Goal: Find specific page/section: Find specific page/section

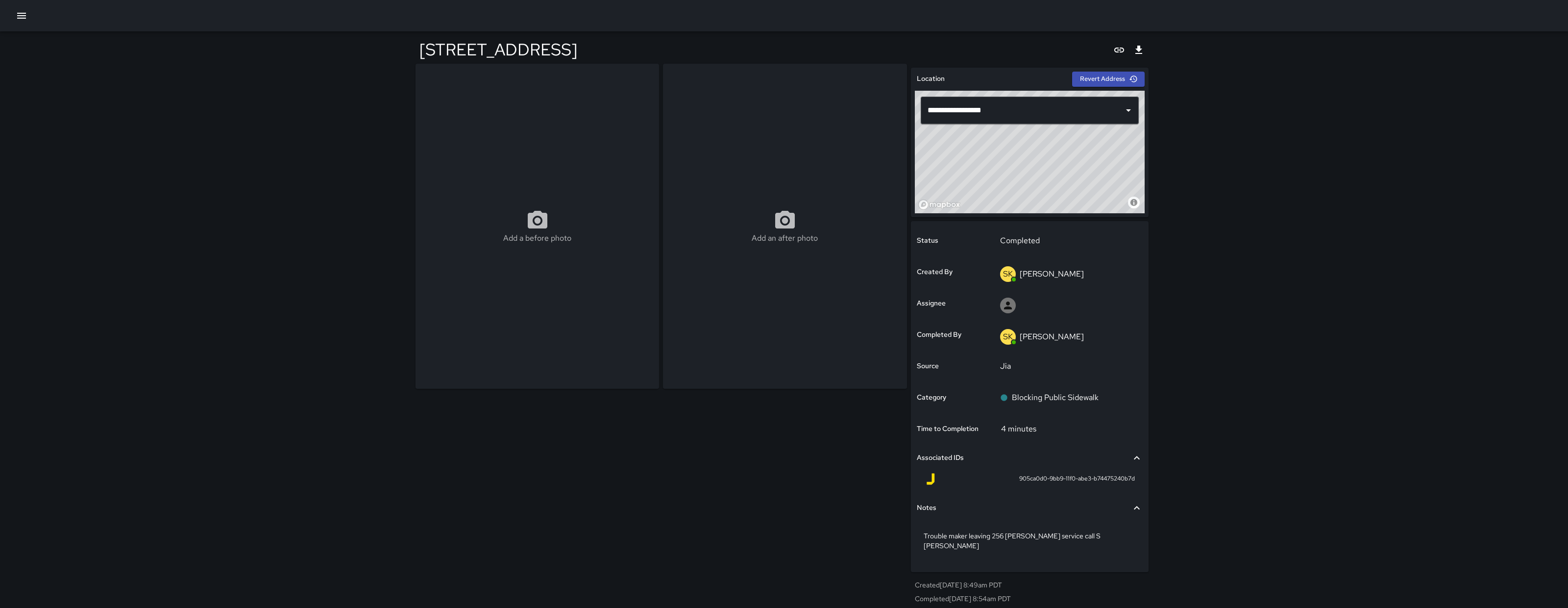
click at [23, 18] on icon "button" at bounding box center [21, 16] width 9 height 6
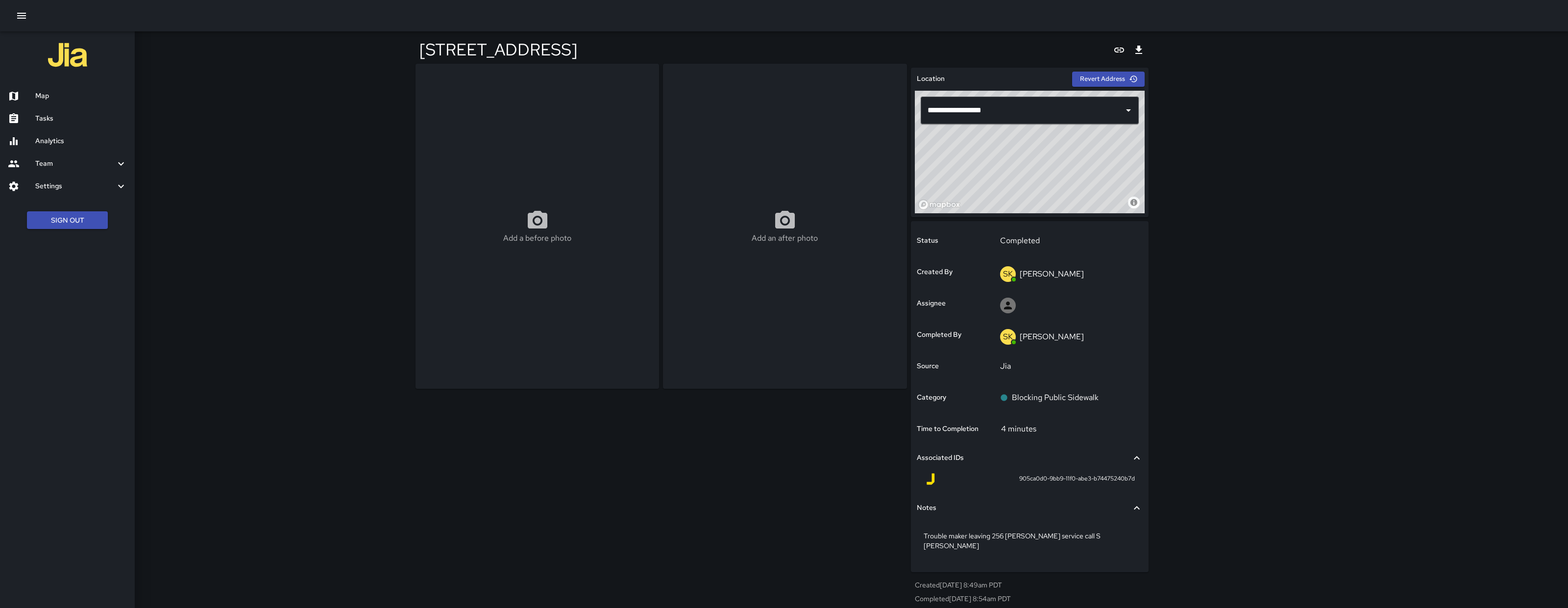
click at [75, 84] on div "Map" at bounding box center [67, 96] width 135 height 23
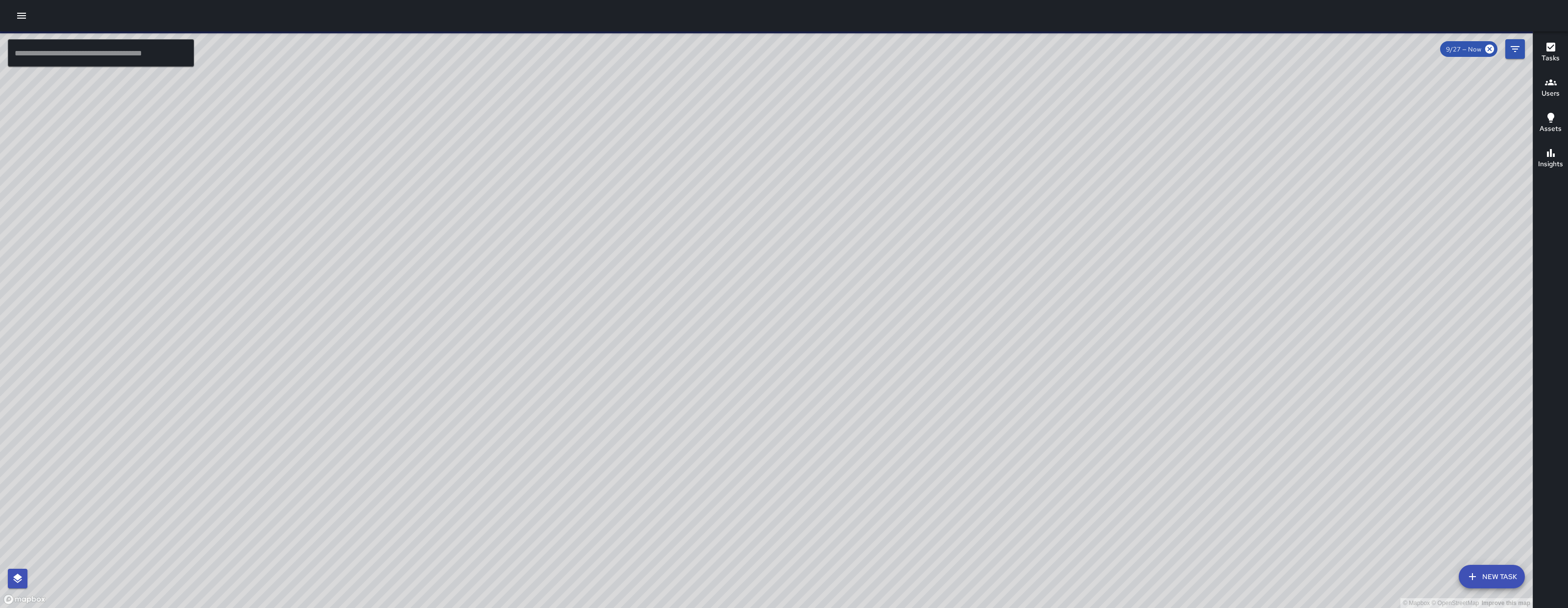
click at [1473, 577] on icon "button" at bounding box center [1472, 576] width 12 height 12
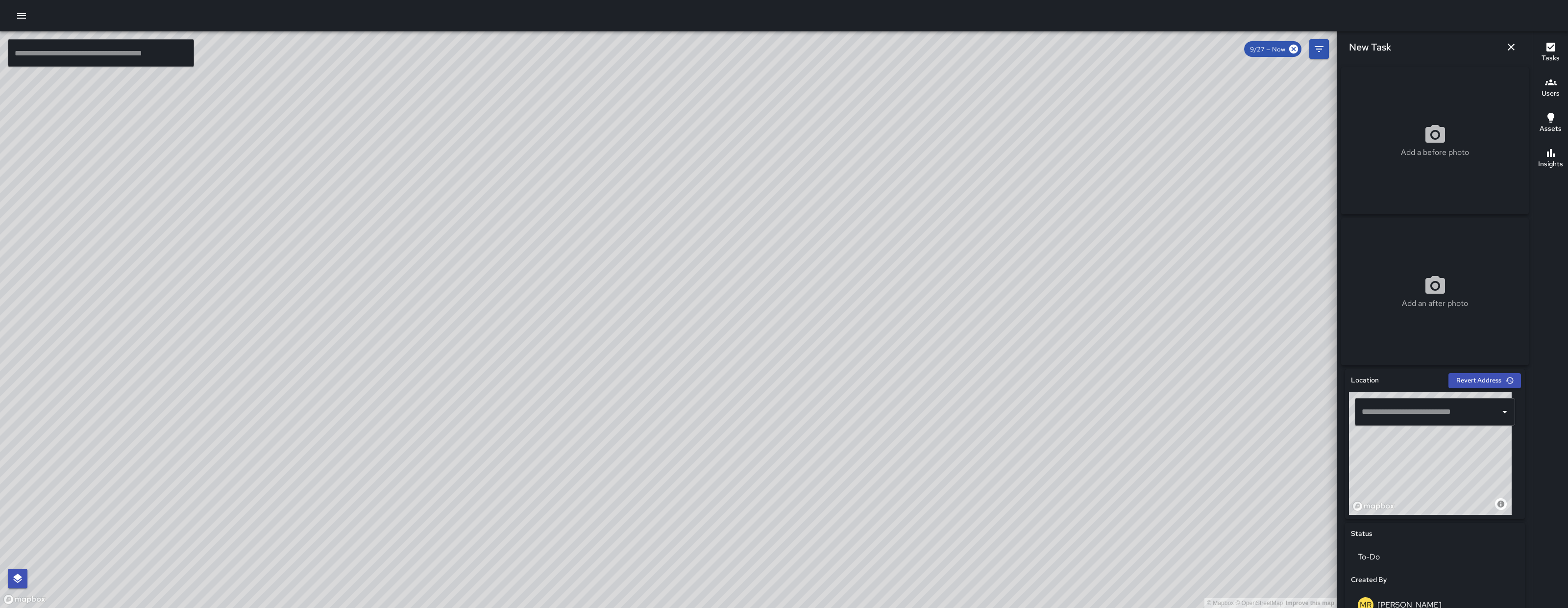
click at [1440, 418] on input "text" at bounding box center [1427, 411] width 136 height 18
drag, startPoint x: 791, startPoint y: 407, endPoint x: 674, endPoint y: 441, distance: 121.8
click at [681, 446] on div "© Mapbox © OpenStreetMap Improve this map" at bounding box center [668, 319] width 1337 height 576
drag, startPoint x: 834, startPoint y: 582, endPoint x: 682, endPoint y: 487, distance: 179.2
click at [728, 487] on div "© Mapbox © OpenStreetMap Improve this map" at bounding box center [668, 319] width 1337 height 576
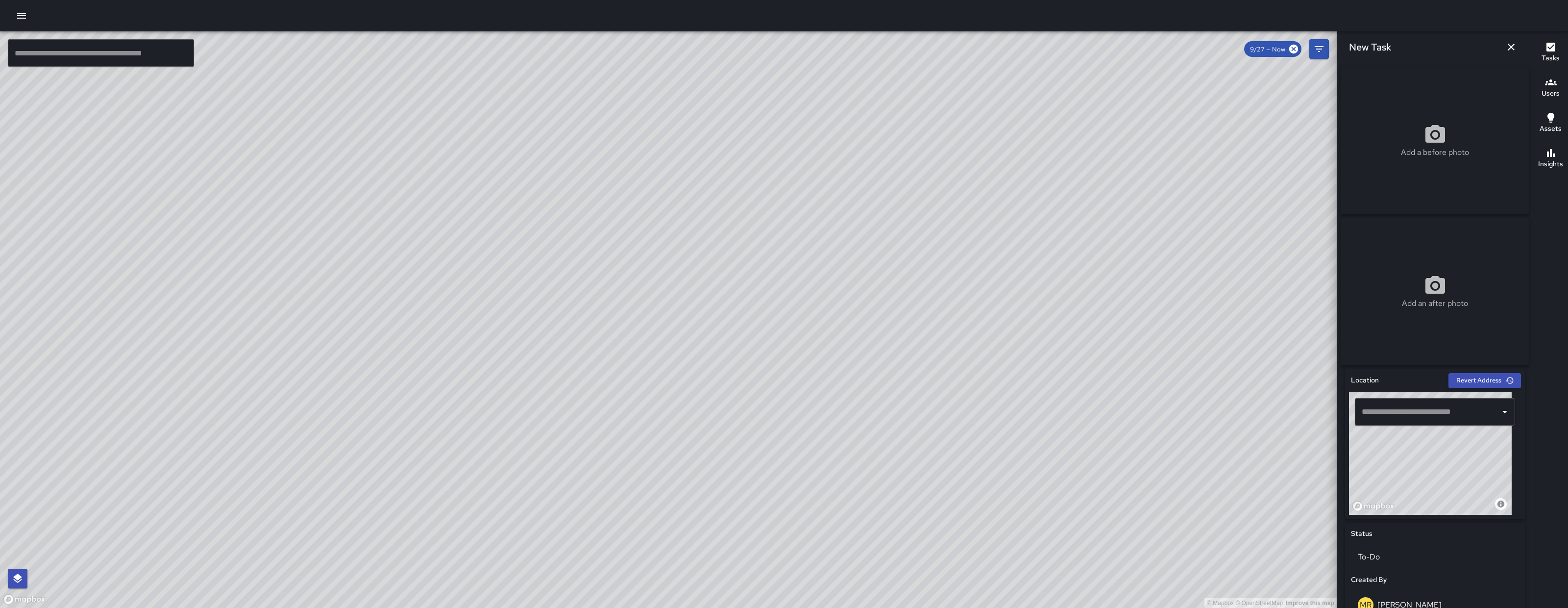
drag, startPoint x: 841, startPoint y: 511, endPoint x: 752, endPoint y: 418, distance: 128.7
click at [752, 418] on div "© Mapbox © OpenStreetMap Improve this map" at bounding box center [668, 319] width 1337 height 576
drag, startPoint x: 846, startPoint y: 520, endPoint x: 736, endPoint y: 471, distance: 120.4
click at [787, 479] on div "© Mapbox © OpenStreetMap Improve this map" at bounding box center [668, 319] width 1337 height 576
drag, startPoint x: 750, startPoint y: 467, endPoint x: 713, endPoint y: 441, distance: 45.2
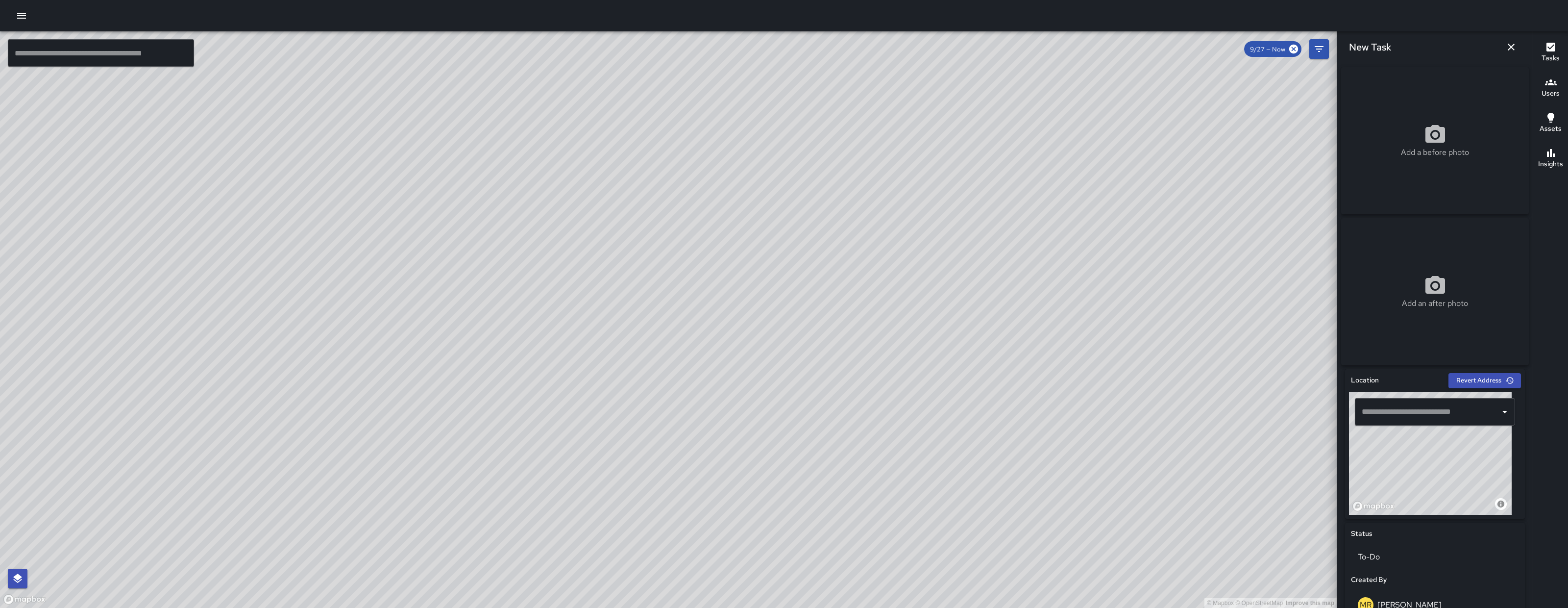
click at [717, 441] on div "© Mapbox © OpenStreetMap Improve this map" at bounding box center [668, 319] width 1337 height 576
drag, startPoint x: 670, startPoint y: 535, endPoint x: 605, endPoint y: 488, distance: 80.2
click at [605, 493] on div "© Mapbox © OpenStreetMap Improve this map" at bounding box center [668, 319] width 1337 height 576
drag, startPoint x: 603, startPoint y: 472, endPoint x: 680, endPoint y: 418, distance: 94.0
click at [588, 463] on div "© Mapbox © OpenStreetMap Improve this map" at bounding box center [668, 319] width 1337 height 576
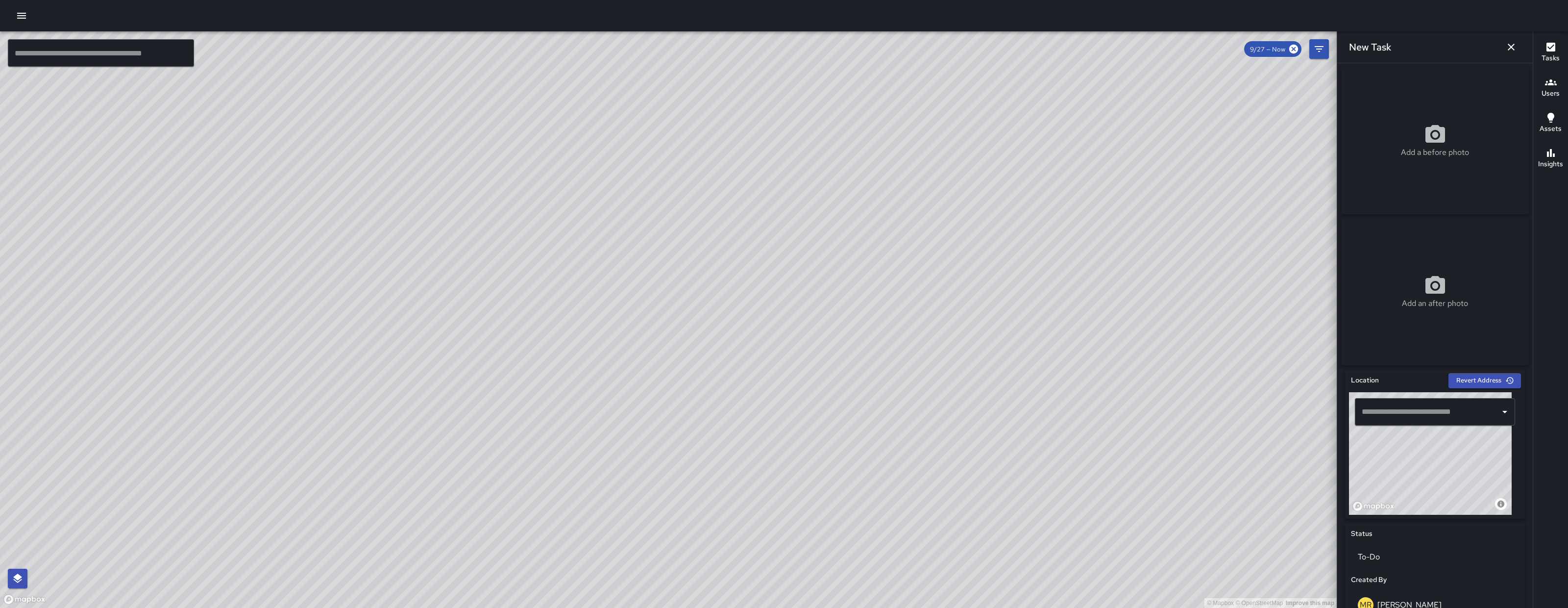
click at [1501, 50] on button "button" at bounding box center [1511, 47] width 20 height 20
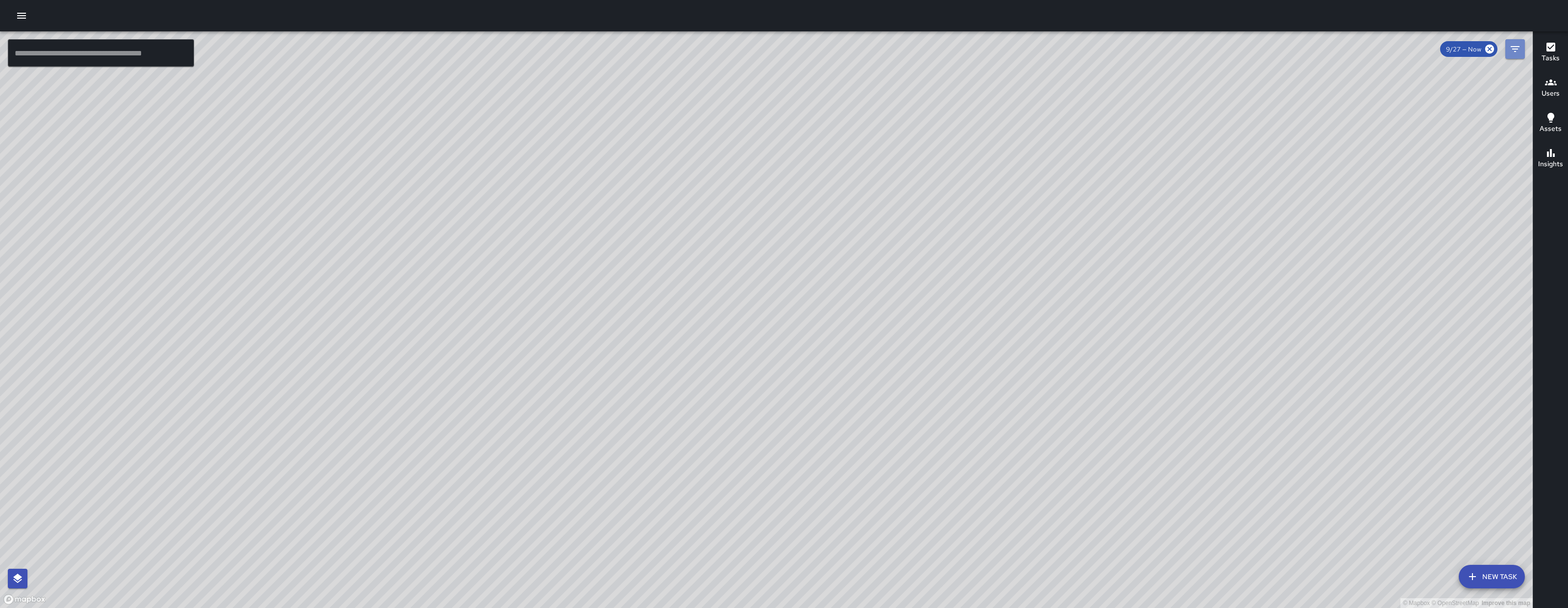
click at [1509, 43] on icon "Filters" at bounding box center [1514, 48] width 12 height 12
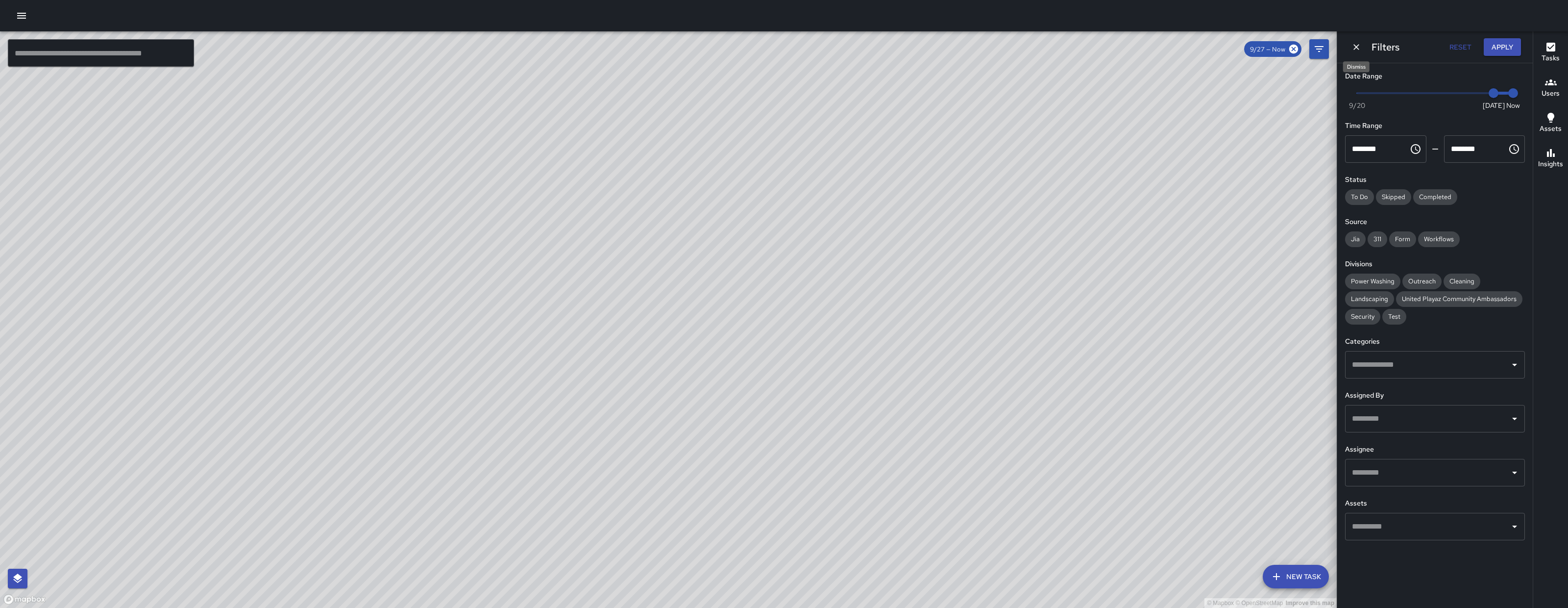
click at [1359, 49] on icon "Dismiss" at bounding box center [1356, 47] width 10 height 10
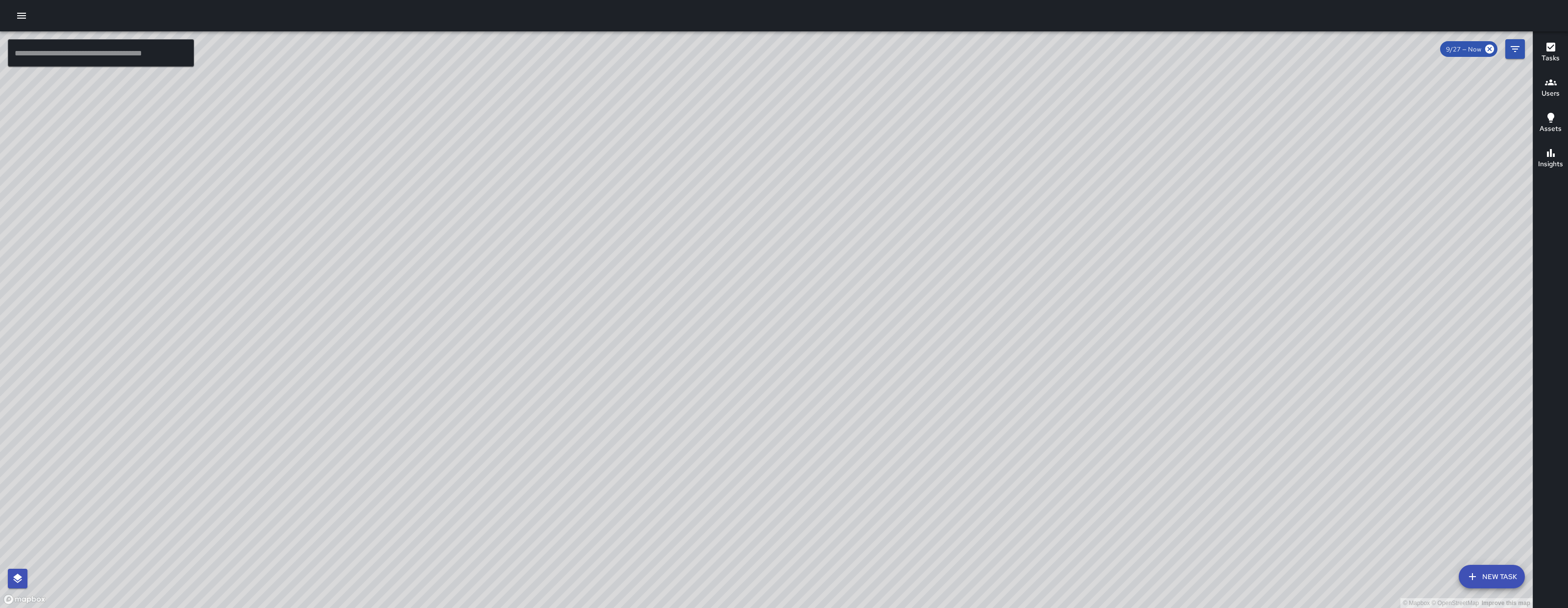
drag, startPoint x: 758, startPoint y: 542, endPoint x: 748, endPoint y: 326, distance: 216.2
click at [747, 331] on div "© Mapbox © OpenStreetMap Improve this map" at bounding box center [766, 319] width 1533 height 576
drag, startPoint x: 878, startPoint y: 470, endPoint x: 862, endPoint y: 464, distance: 17.1
click at [871, 442] on div "© Mapbox © OpenStreetMap Improve this map" at bounding box center [766, 319] width 1533 height 576
drag, startPoint x: 734, startPoint y: 460, endPoint x: 612, endPoint y: 536, distance: 143.7
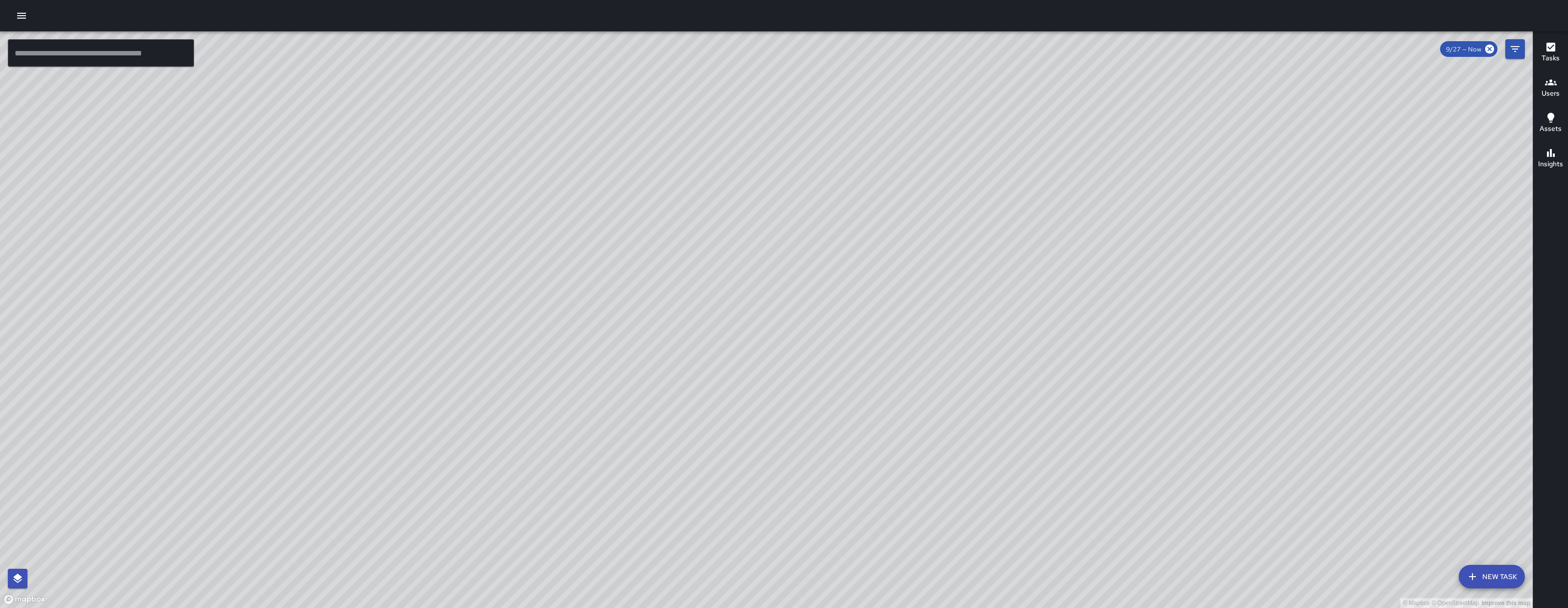
click at [613, 537] on div "© Mapbox © OpenStreetMap Improve this map" at bounding box center [766, 319] width 1533 height 576
drag, startPoint x: 908, startPoint y: 540, endPoint x: 802, endPoint y: 400, distance: 175.6
click at [807, 403] on div "© Mapbox © OpenStreetMap Improve this map" at bounding box center [766, 319] width 1533 height 576
drag, startPoint x: 808, startPoint y: 451, endPoint x: 708, endPoint y: 294, distance: 186.1
click at [708, 294] on div "© Mapbox © OpenStreetMap Improve this map" at bounding box center [766, 319] width 1533 height 576
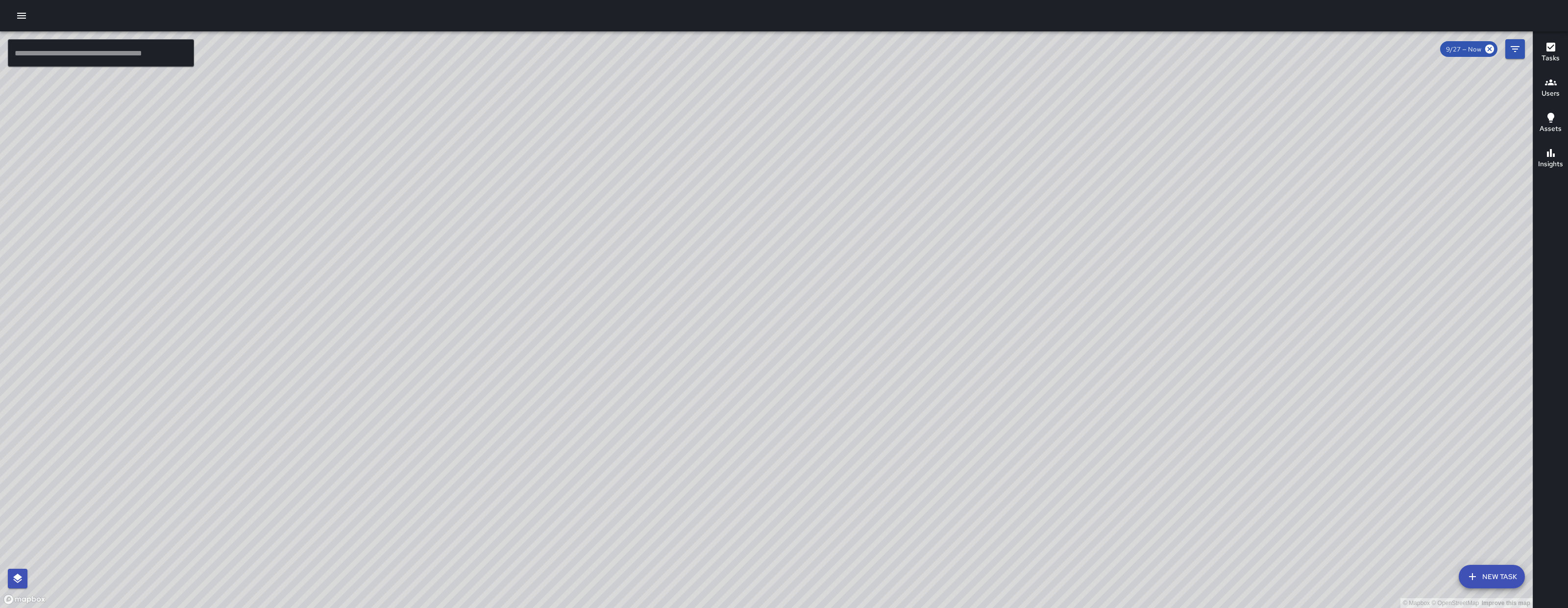
drag, startPoint x: 693, startPoint y: 362, endPoint x: 627, endPoint y: 409, distance: 81.0
click at [749, 355] on div "© Mapbox © OpenStreetMap Improve this map" at bounding box center [766, 319] width 1533 height 576
drag, startPoint x: 785, startPoint y: 494, endPoint x: 586, endPoint y: 364, distance: 237.7
click at [586, 364] on div "© Mapbox © OpenStreetMap Improve this map" at bounding box center [766, 319] width 1533 height 576
drag, startPoint x: 767, startPoint y: 139, endPoint x: 723, endPoint y: 179, distance: 59.5
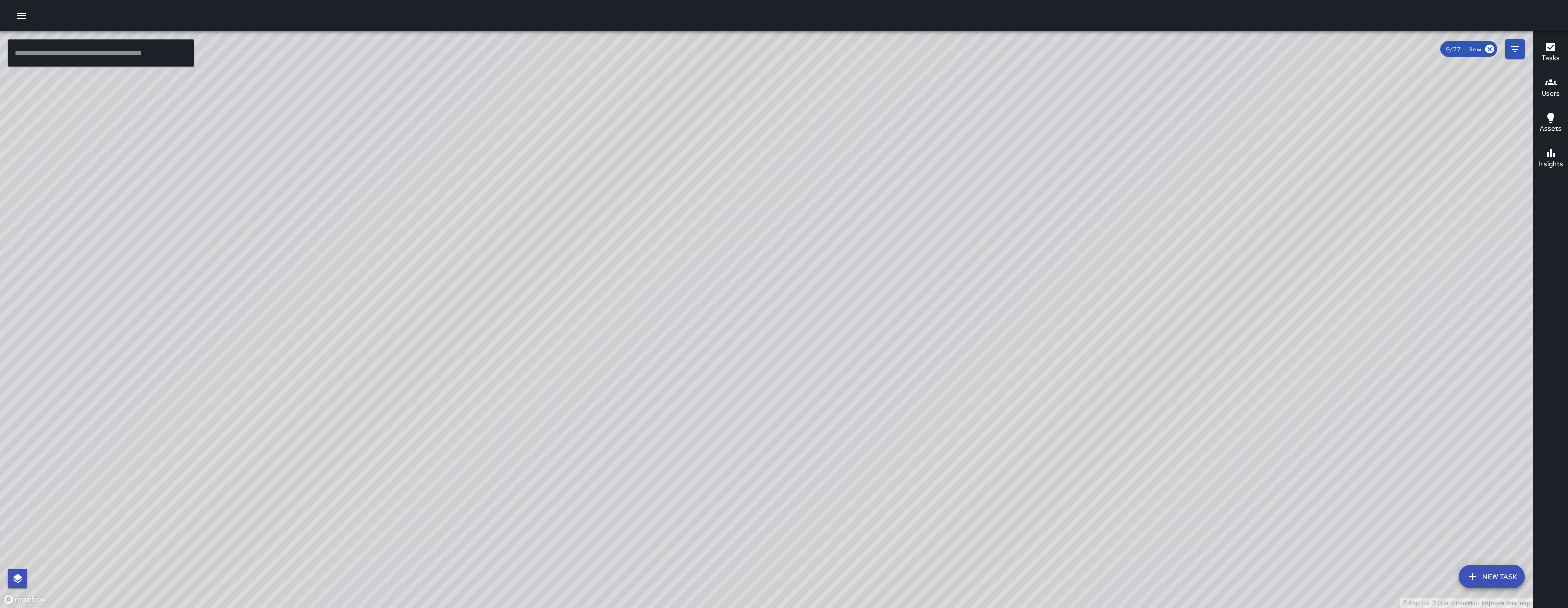
click at [727, 203] on div "© Mapbox © OpenStreetMap Improve this map" at bounding box center [766, 319] width 1533 height 576
drag, startPoint x: 746, startPoint y: 404, endPoint x: 720, endPoint y: 288, distance: 118.9
click at [720, 288] on div "© Mapbox © OpenStreetMap Improve this map" at bounding box center [766, 319] width 1533 height 576
drag, startPoint x: 723, startPoint y: 331, endPoint x: 704, endPoint y: 303, distance: 33.8
click at [704, 298] on div "© Mapbox © OpenStreetMap Improve this map" at bounding box center [766, 319] width 1533 height 576
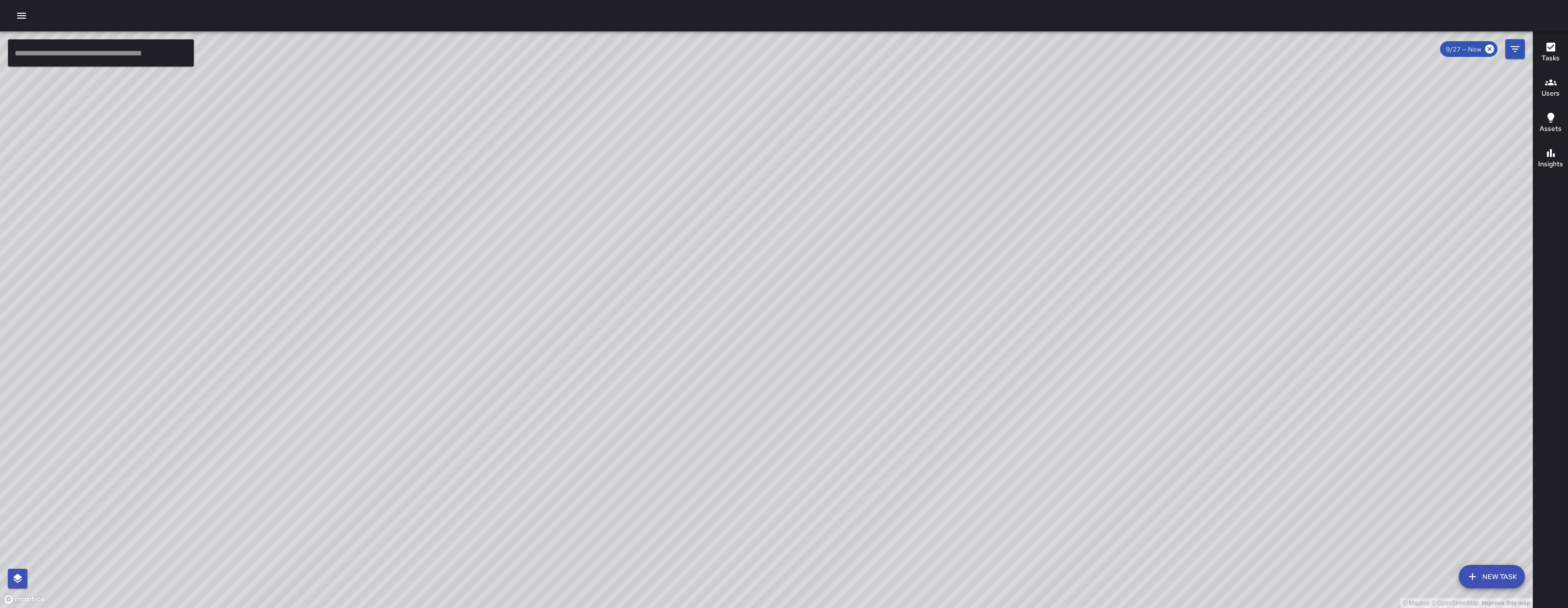
drag, startPoint x: 709, startPoint y: 286, endPoint x: 690, endPoint y: 360, distance: 76.4
click at [693, 367] on div "© Mapbox © OpenStreetMap Improve this map" at bounding box center [766, 319] width 1533 height 576
drag, startPoint x: 559, startPoint y: 308, endPoint x: 573, endPoint y: 322, distance: 19.8
click at [573, 322] on div "© Mapbox © OpenStreetMap Improve this map" at bounding box center [766, 319] width 1533 height 576
drag, startPoint x: 618, startPoint y: 357, endPoint x: 643, endPoint y: 401, distance: 50.6
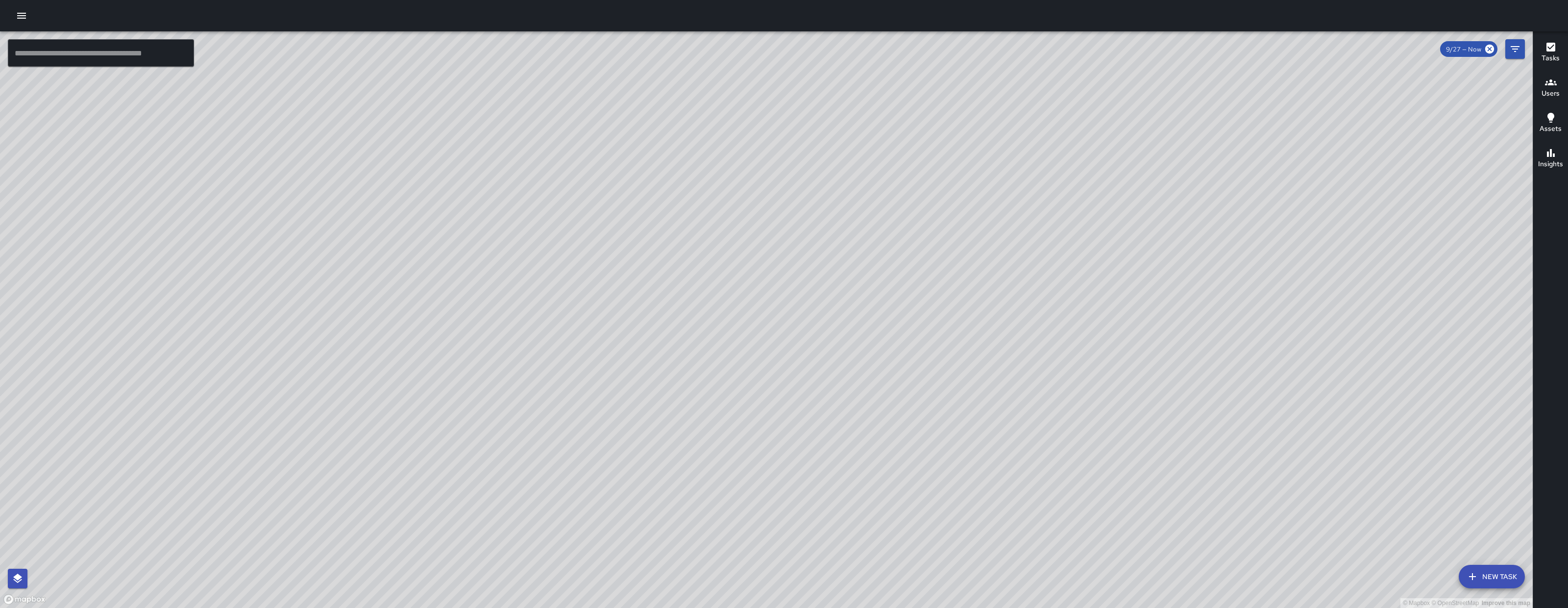
click at [643, 401] on div "© Mapbox © OpenStreetMap Improve this map" at bounding box center [766, 319] width 1533 height 576
click at [24, 15] on icon "button" at bounding box center [21, 16] width 9 height 6
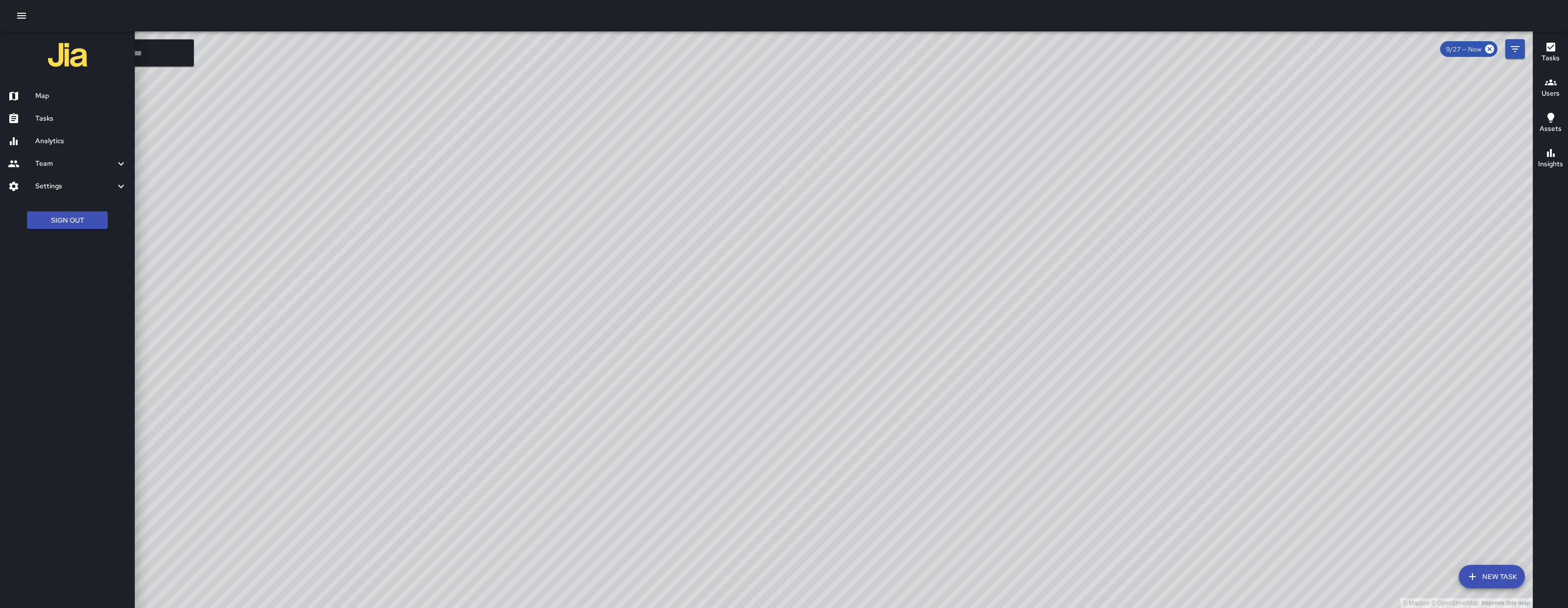
click at [39, 137] on h6 "Analytics" at bounding box center [81, 141] width 92 height 11
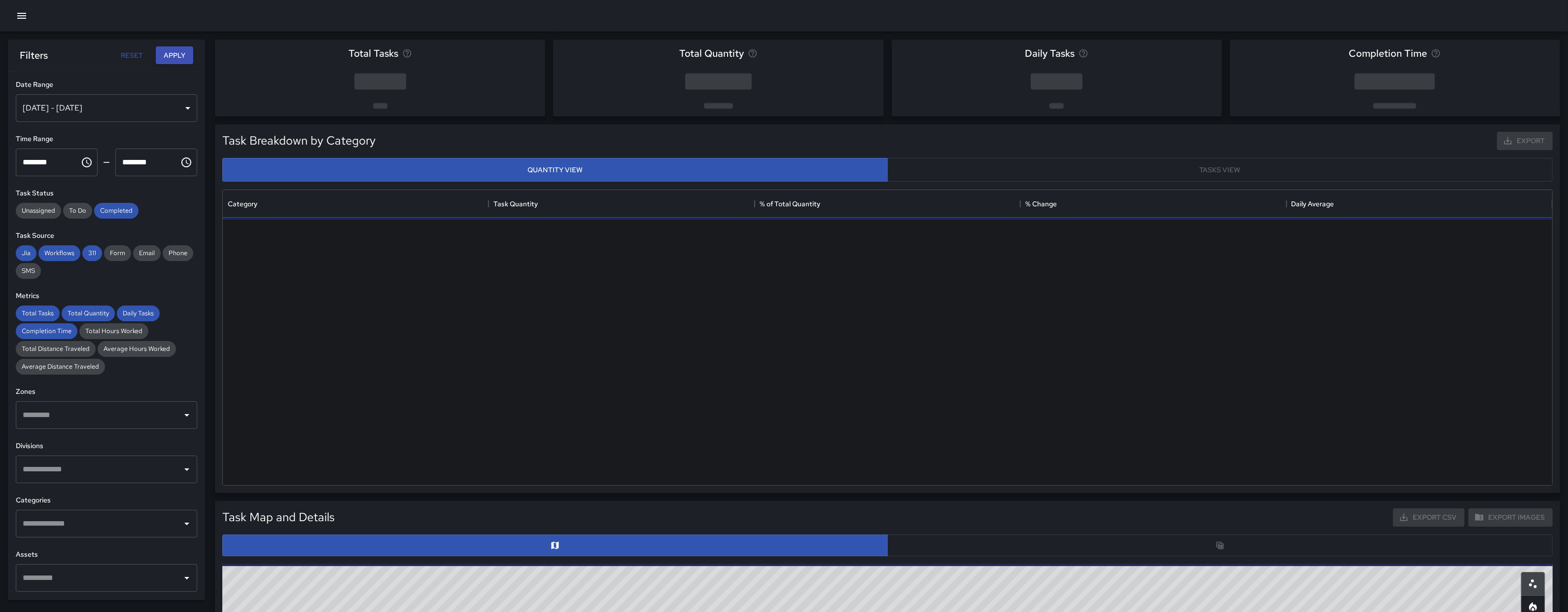
scroll to position [10, 10]
click at [19, 18] on icon "button" at bounding box center [22, 16] width 9 height 6
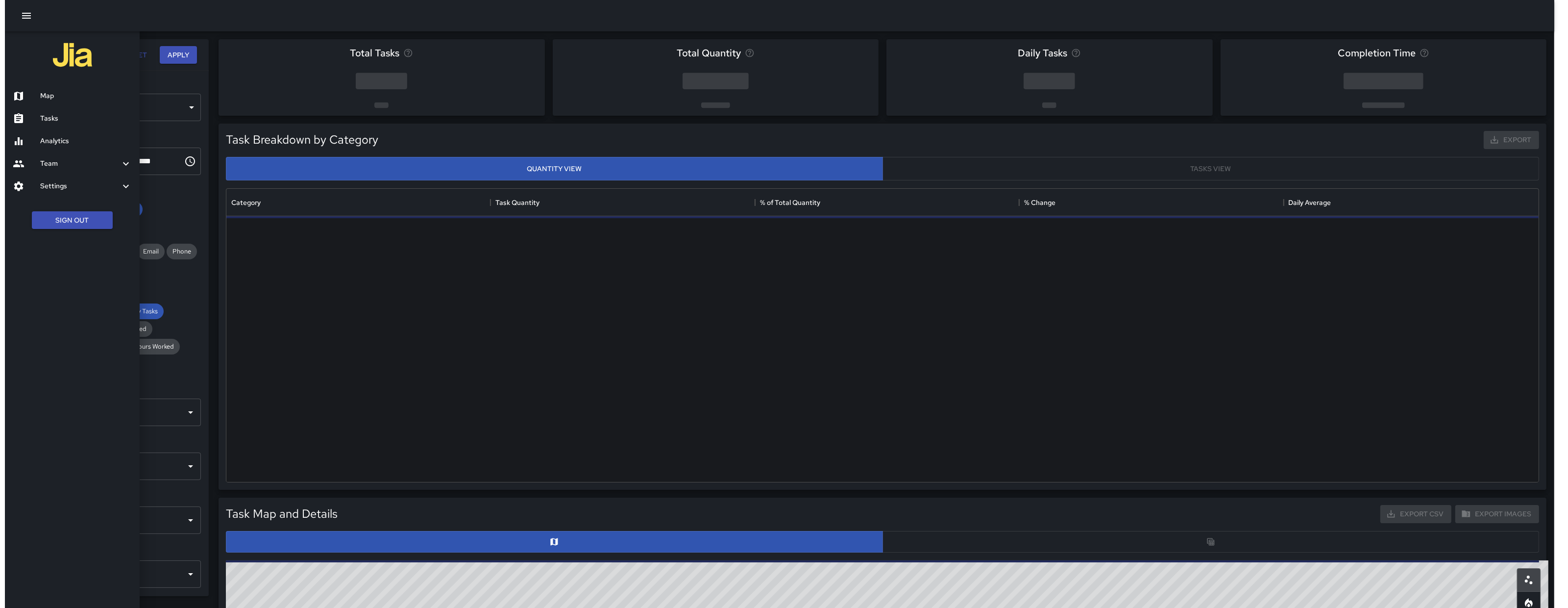
scroll to position [283, 1312]
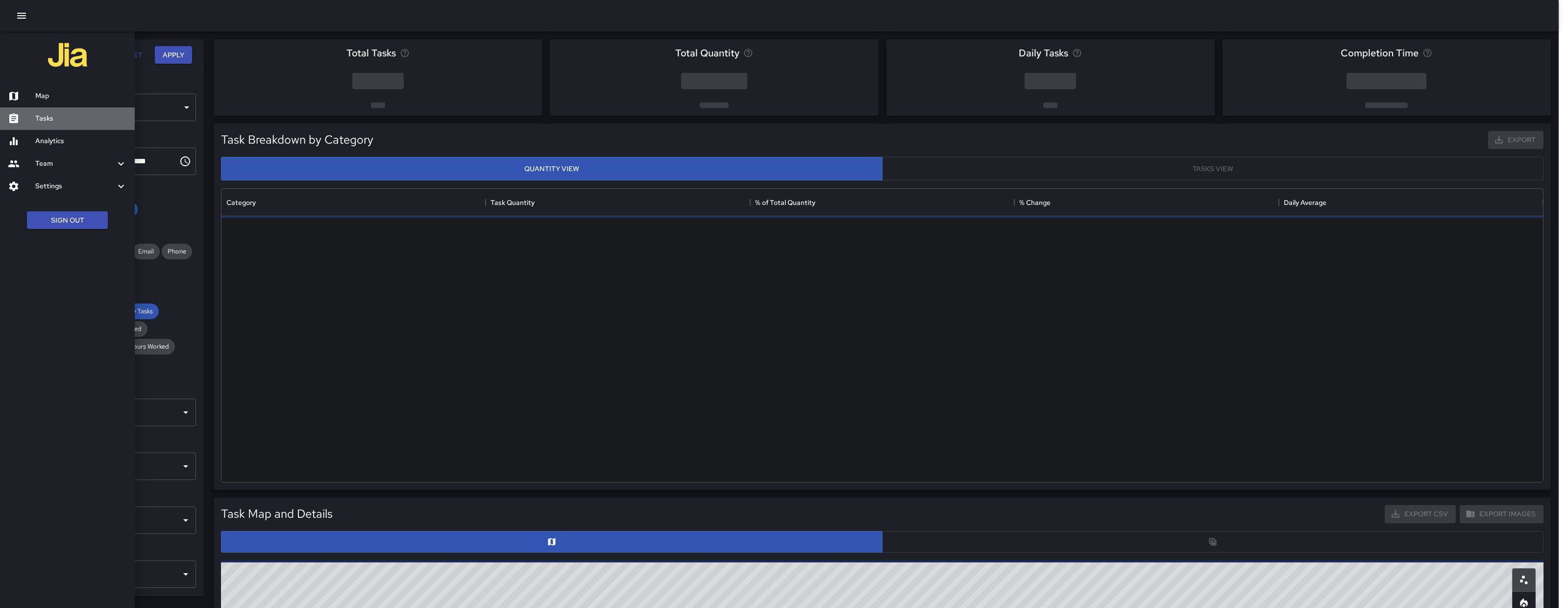
click at [40, 118] on h6 "Tasks" at bounding box center [81, 119] width 92 height 11
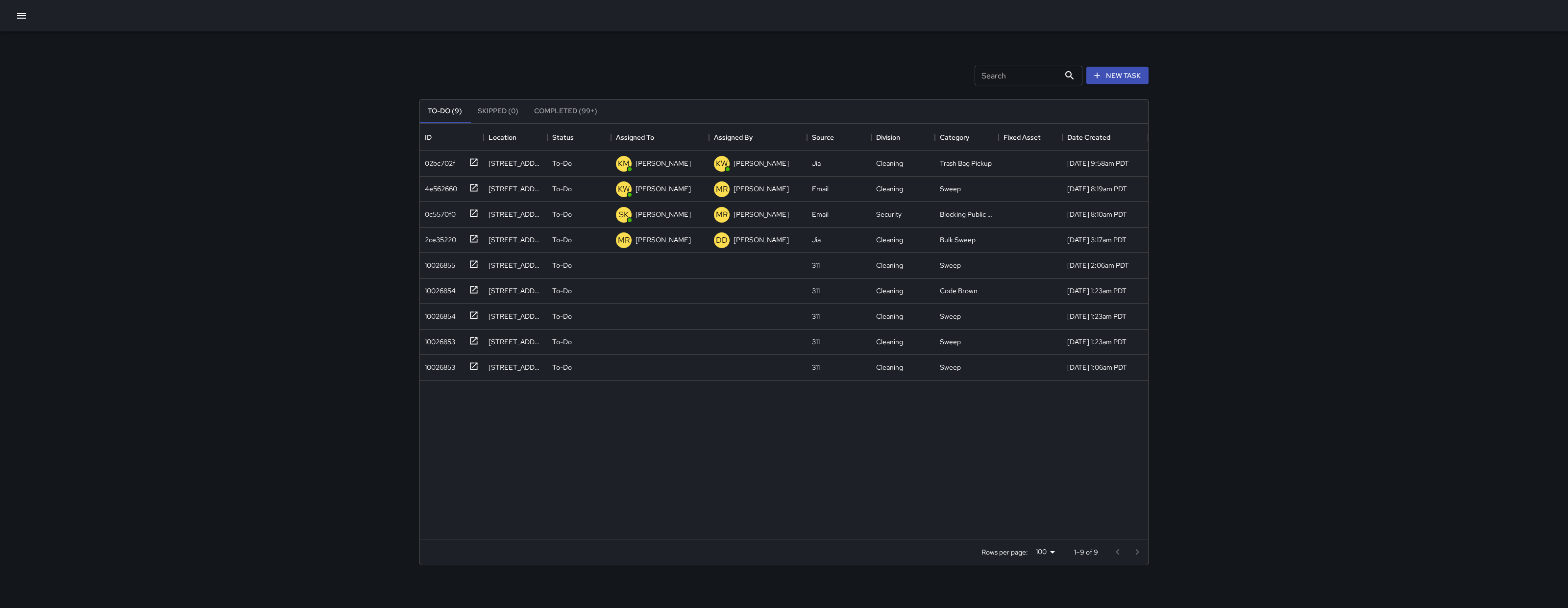
scroll to position [406, 719]
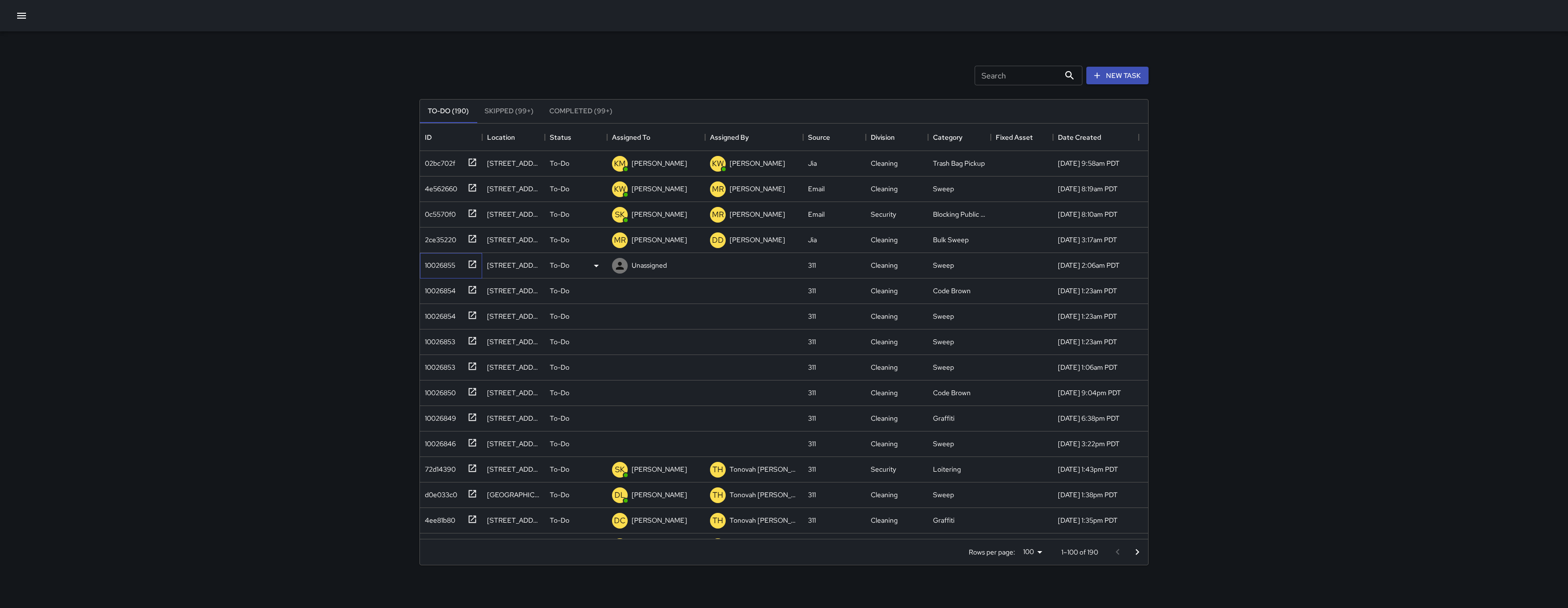
click at [438, 260] on div "10026855" at bounding box center [438, 263] width 34 height 13
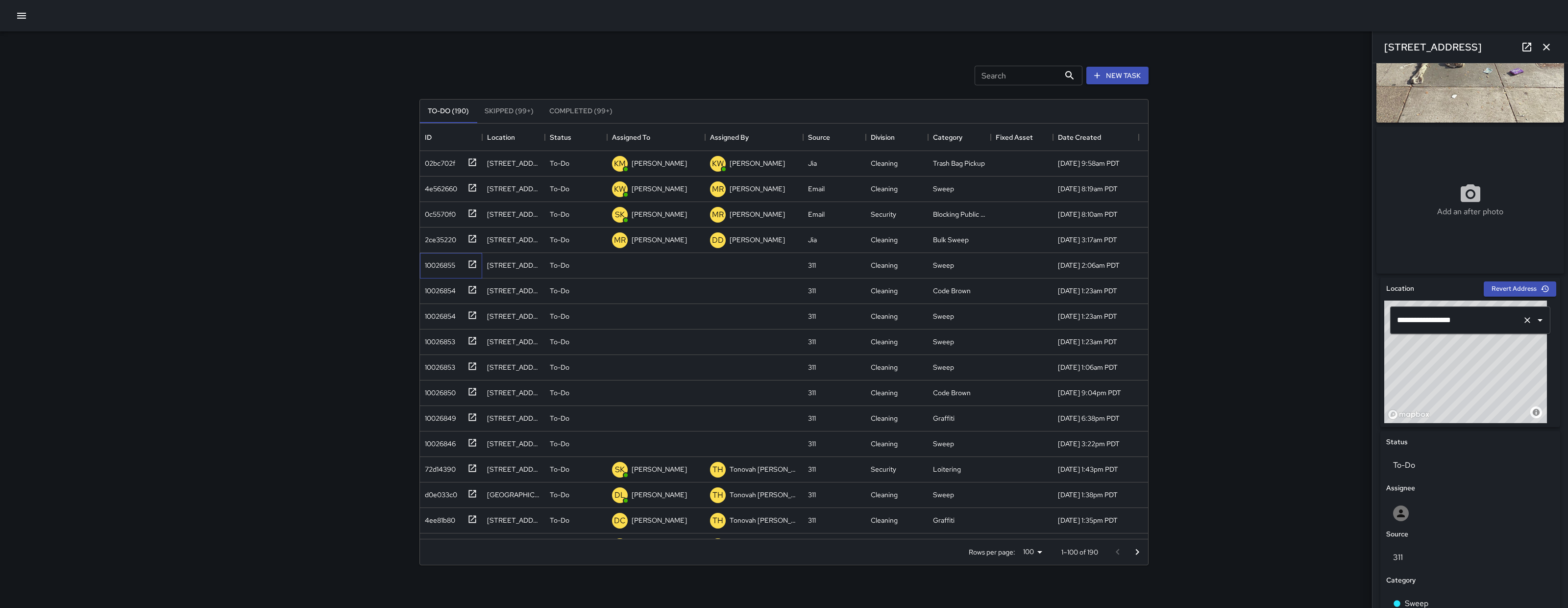
scroll to position [99, 0]
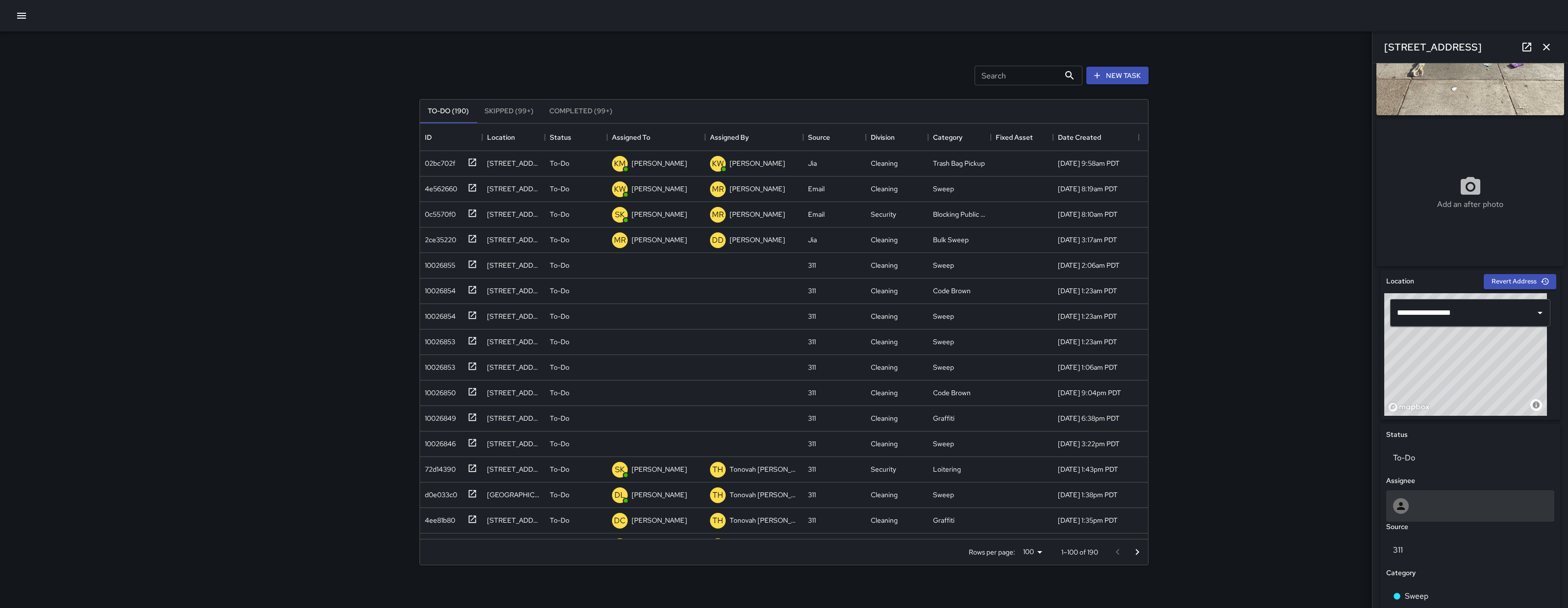
click at [1458, 514] on div at bounding box center [1470, 506] width 154 height 16
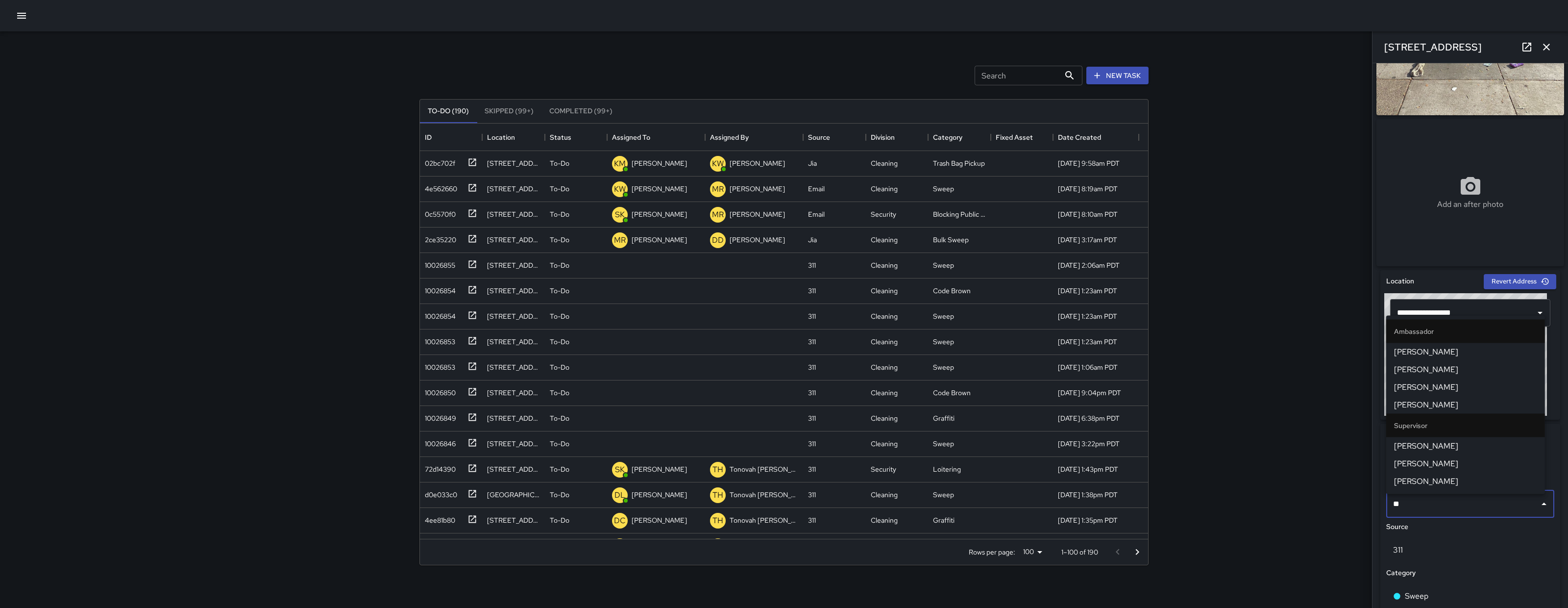
type input "***"
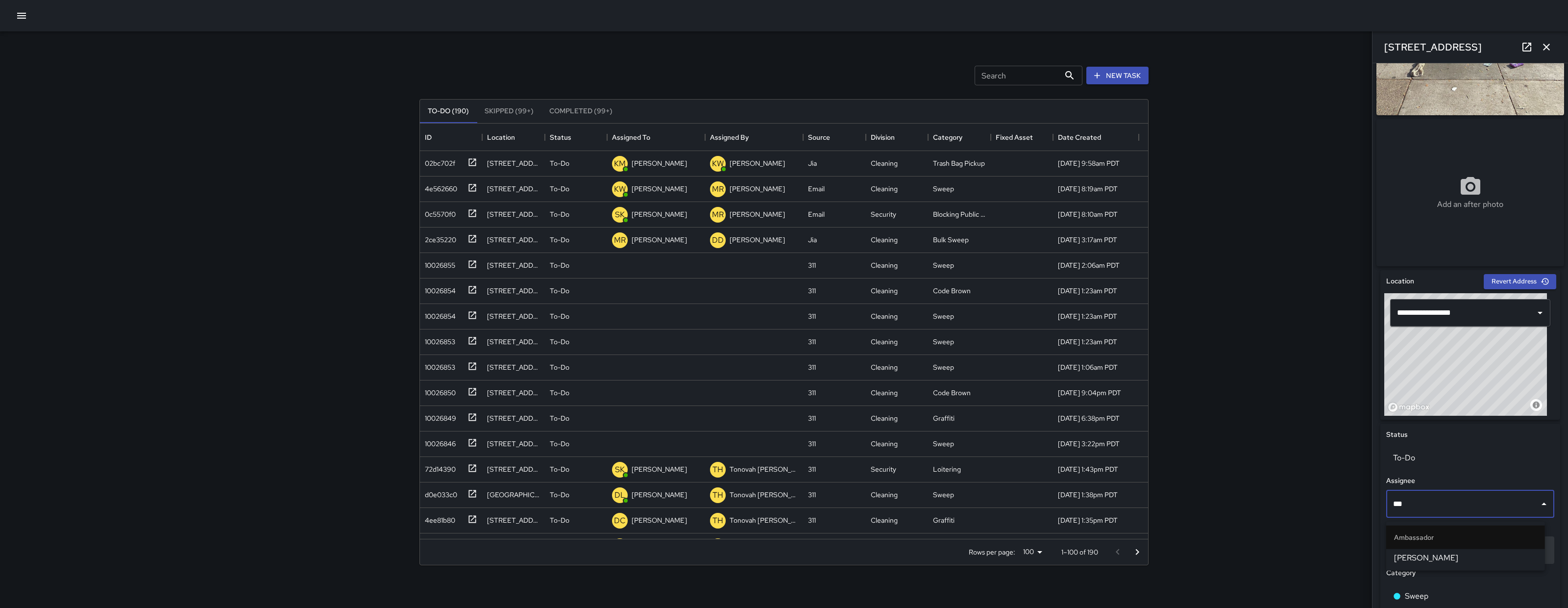
click at [1466, 555] on span "[PERSON_NAME]" at bounding box center [1465, 557] width 143 height 12
click at [1466, 555] on div "Status To-Do Assignee *** ​ Source 311 Category Sweep Associated IDs 1fe36296-a…" at bounding box center [1470, 587] width 180 height 326
click at [422, 292] on div "10026854" at bounding box center [438, 288] width 35 height 13
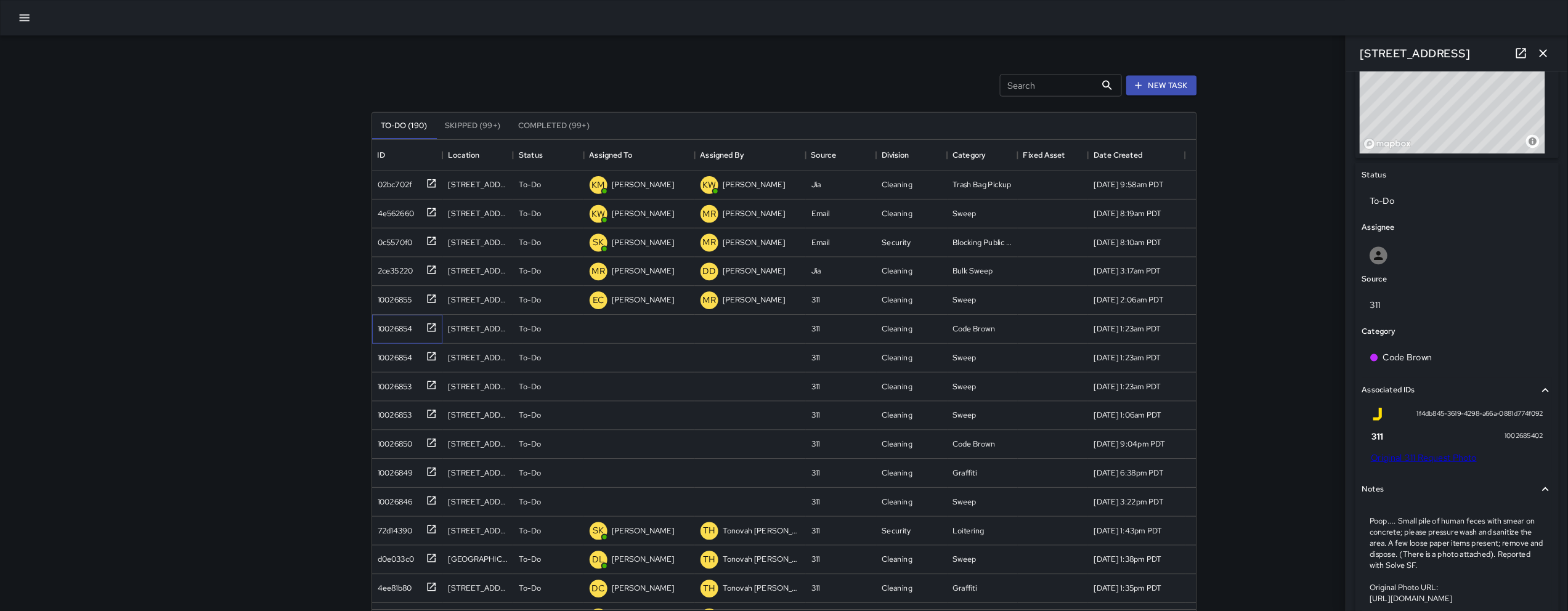
scroll to position [476, 0]
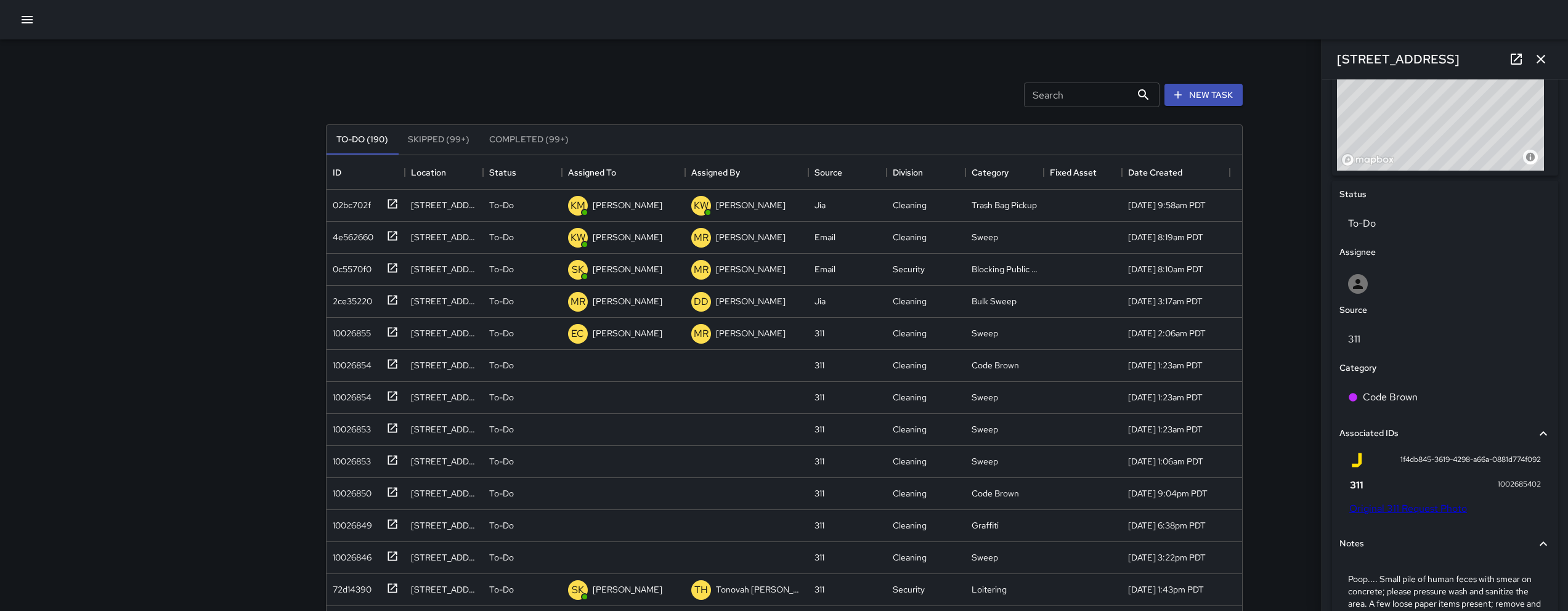
click at [136, 121] on div "Search Search New Task To-Do (190) Skipped (99+) Completed (99+) ID Location St…" at bounding box center [784, 363] width 1568 height 727
click at [335, 397] on div "10026854" at bounding box center [349, 395] width 44 height 17
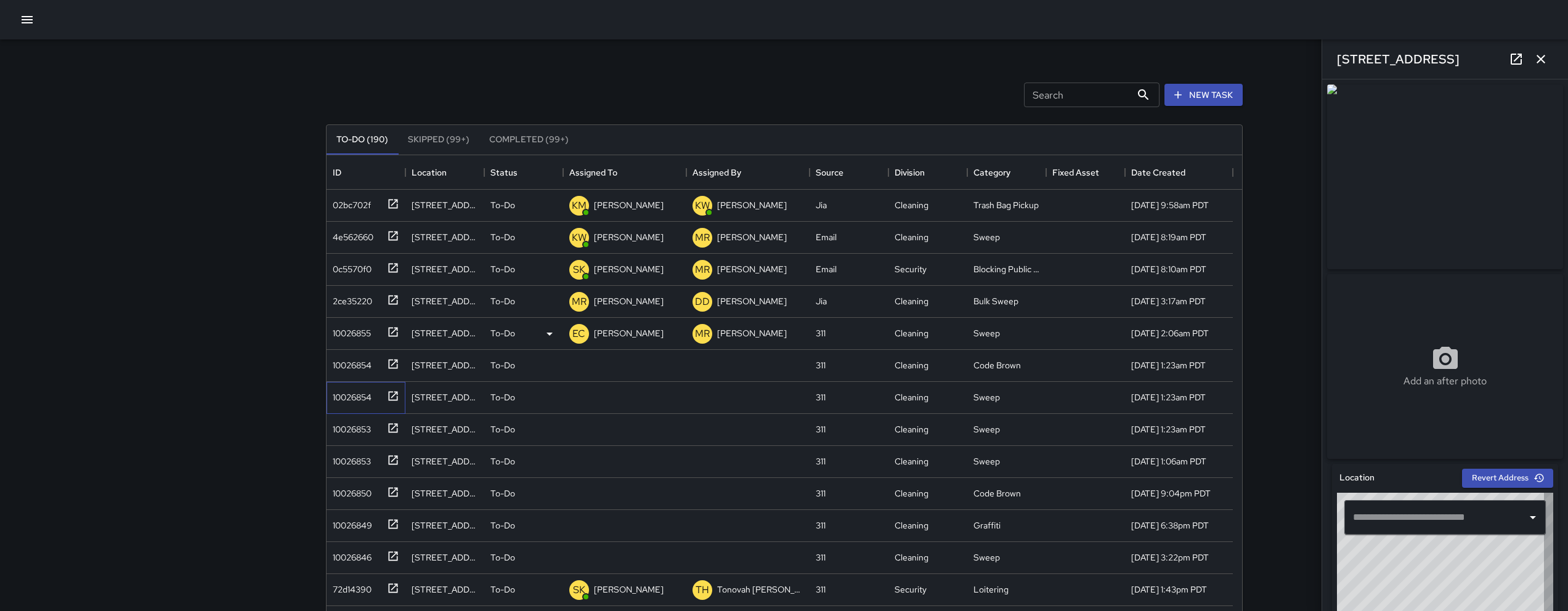
type input "**********"
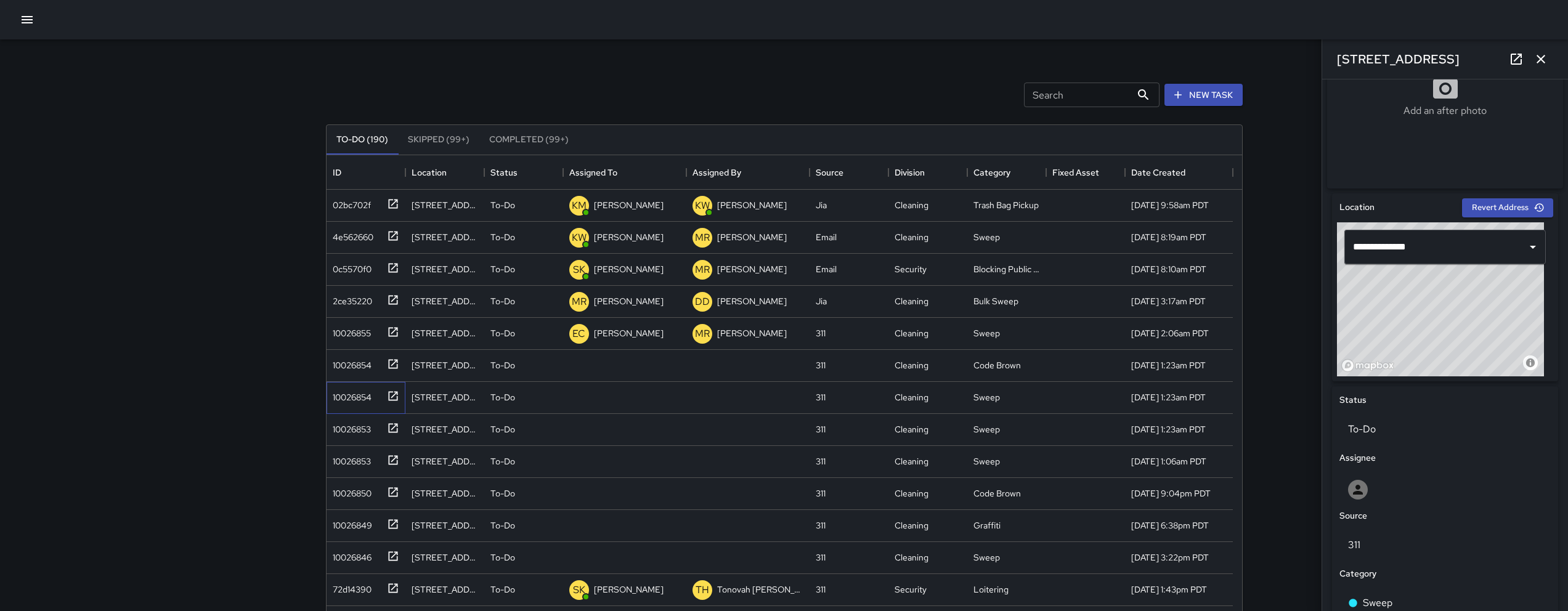
scroll to position [396, 0]
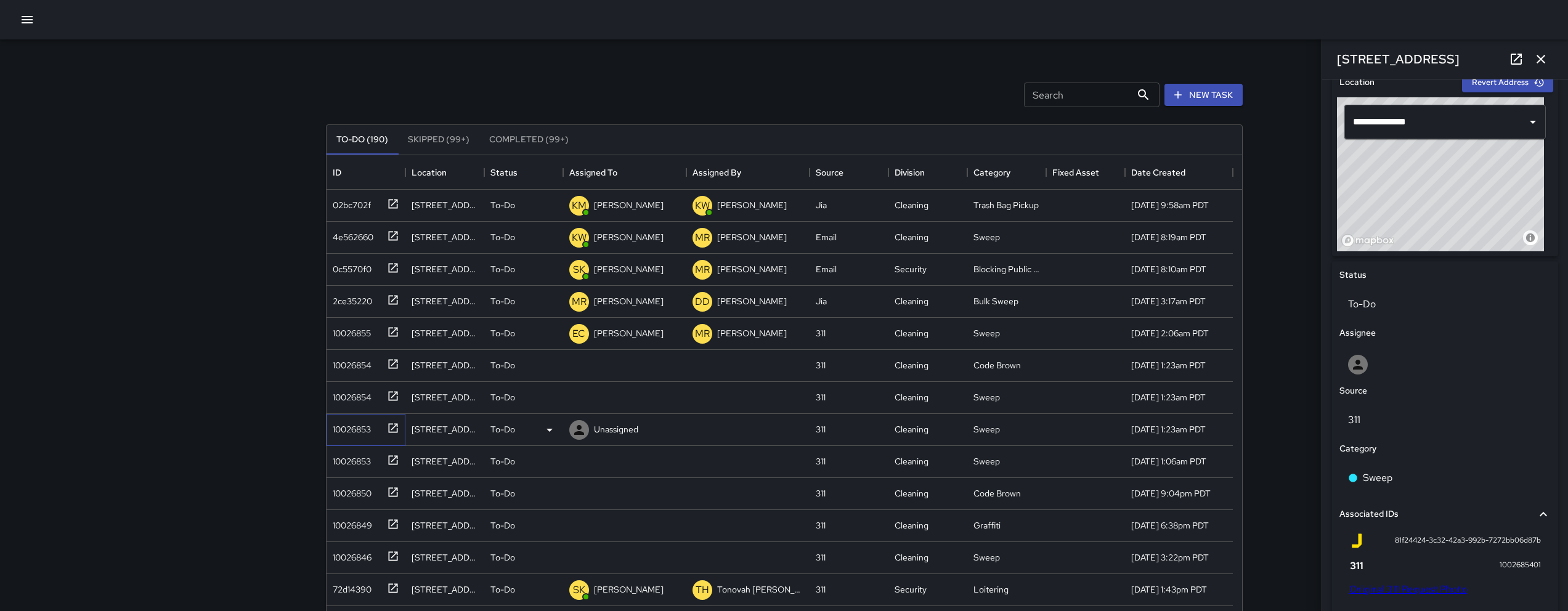
click at [341, 425] on div "10026853" at bounding box center [349, 427] width 43 height 17
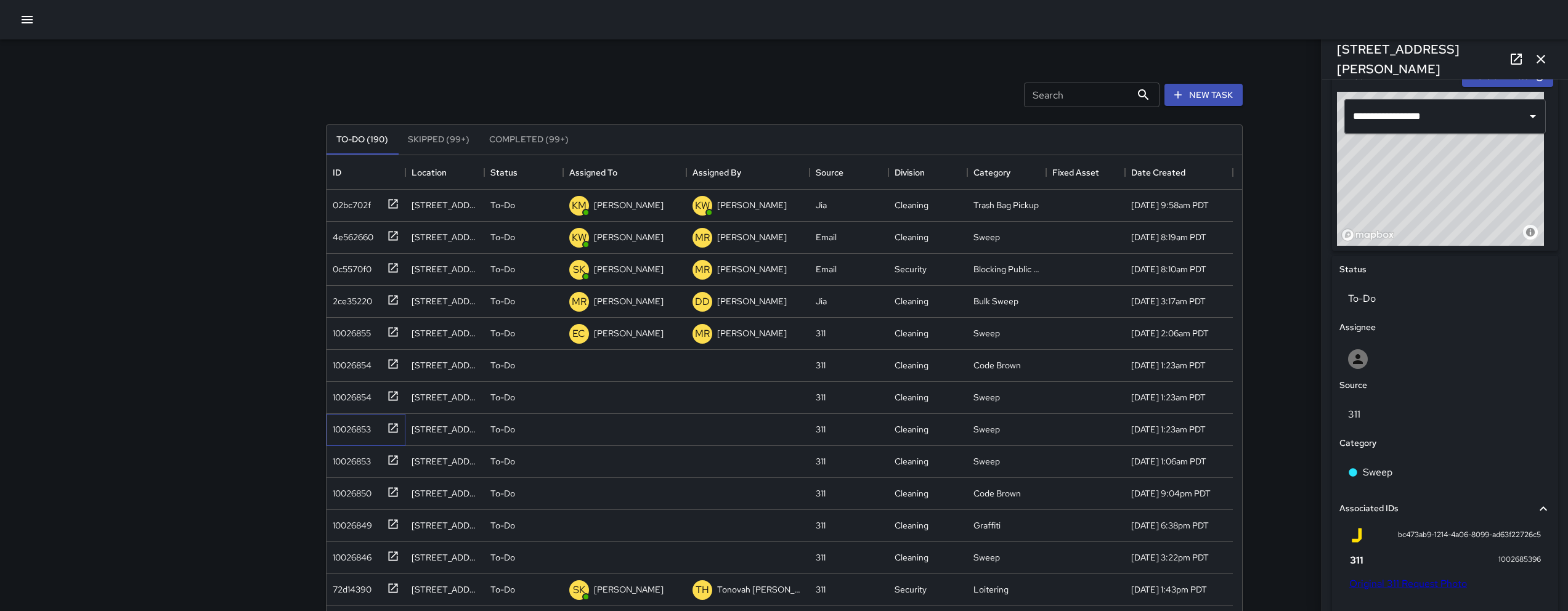
scroll to position [409, 0]
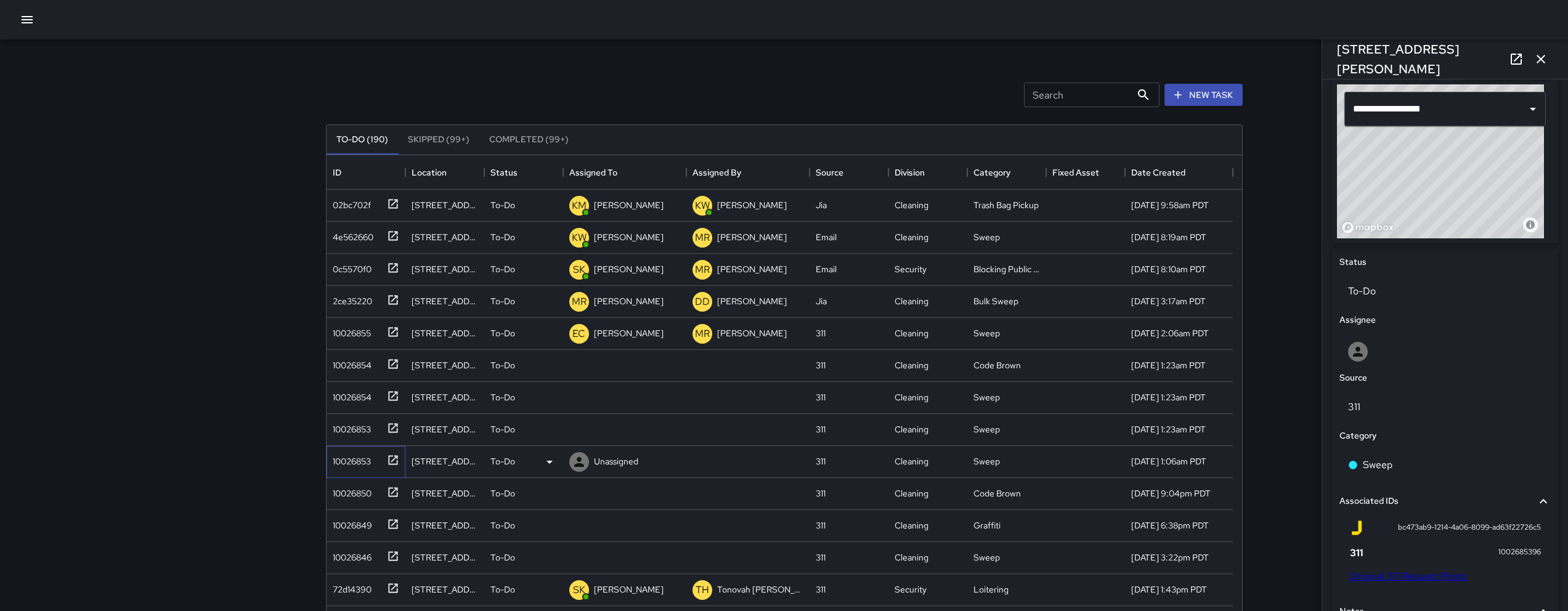
click at [363, 462] on div "10026853" at bounding box center [349, 459] width 43 height 17
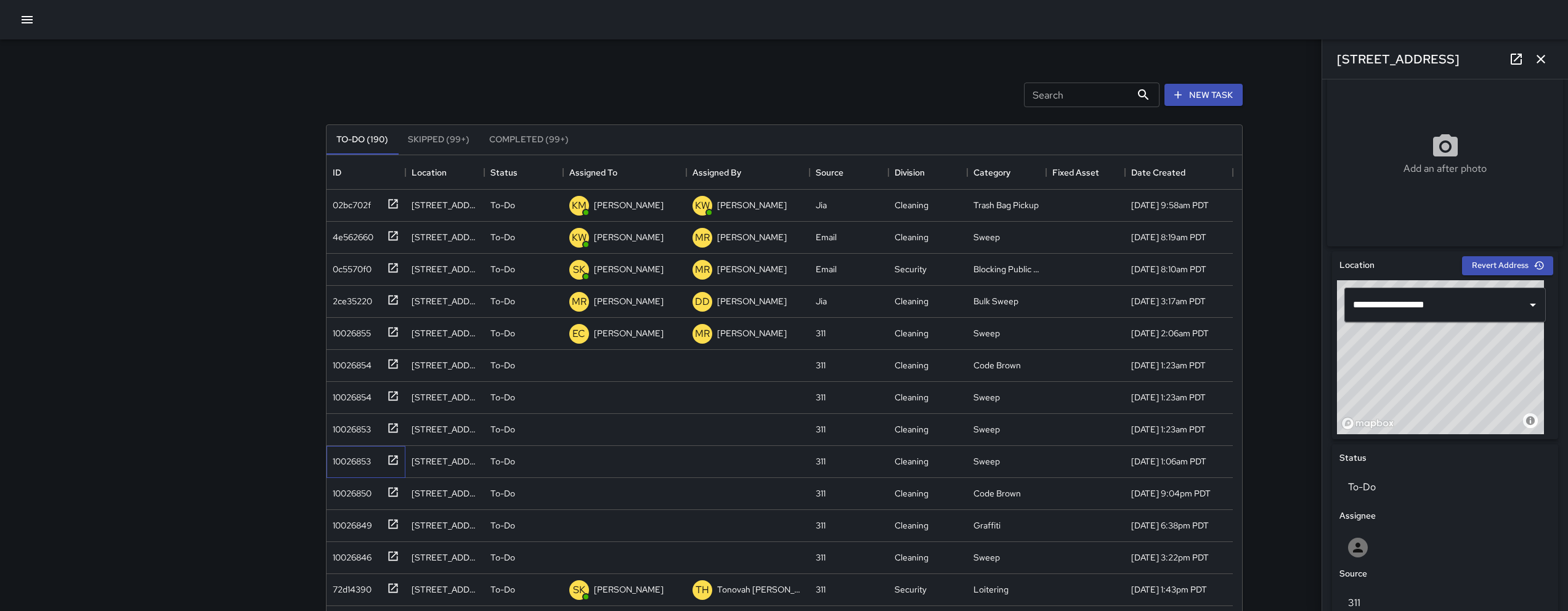
scroll to position [417, 0]
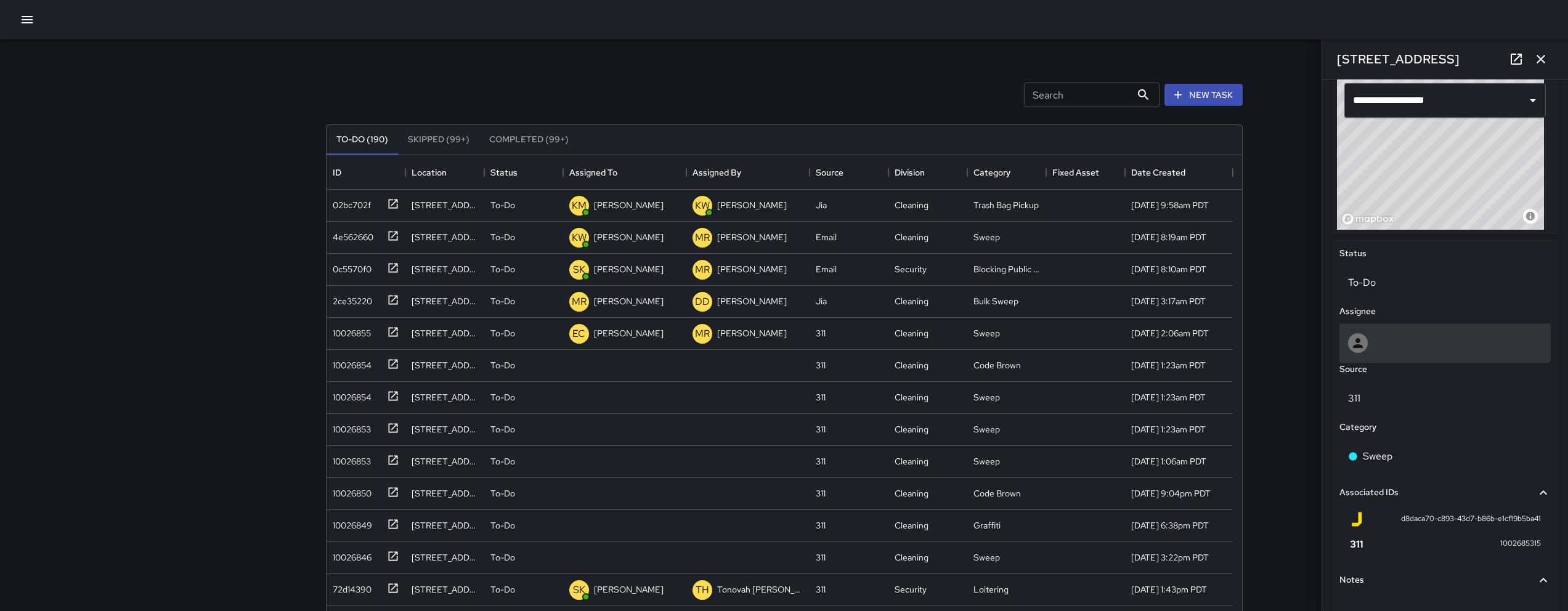
click at [1405, 342] on div at bounding box center [1445, 343] width 194 height 20
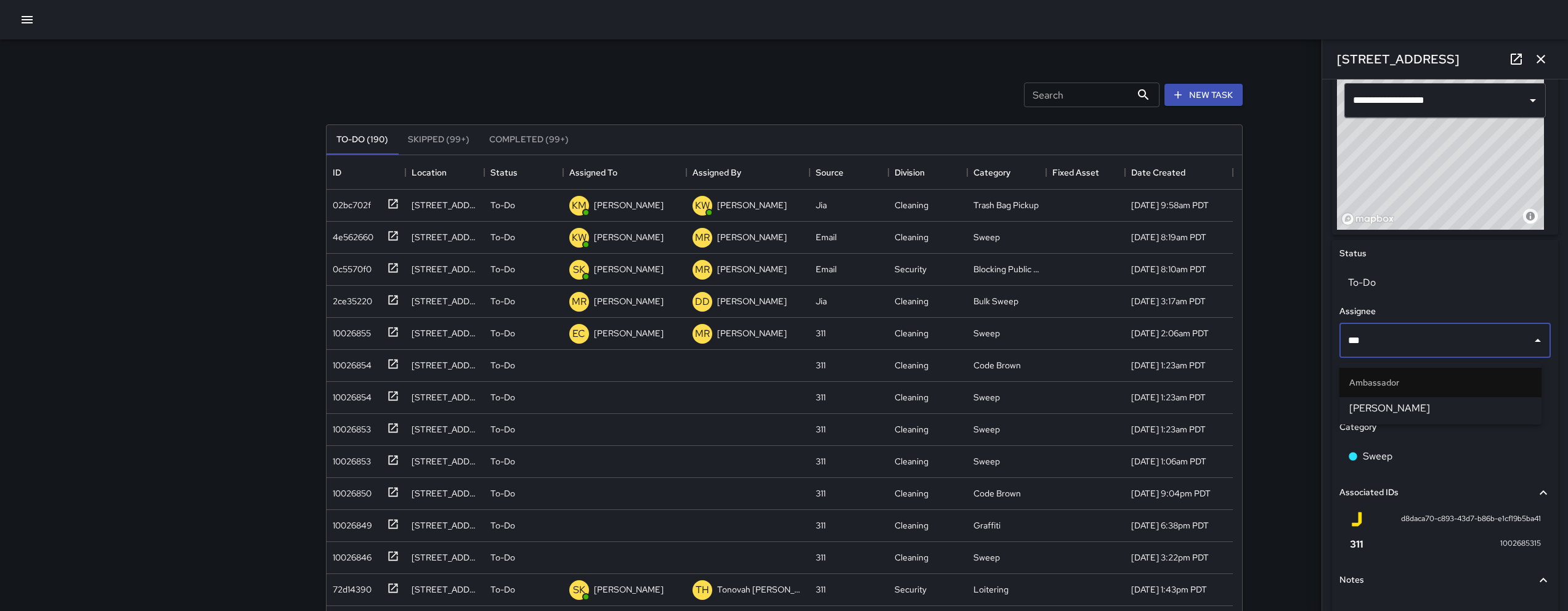
type input "****"
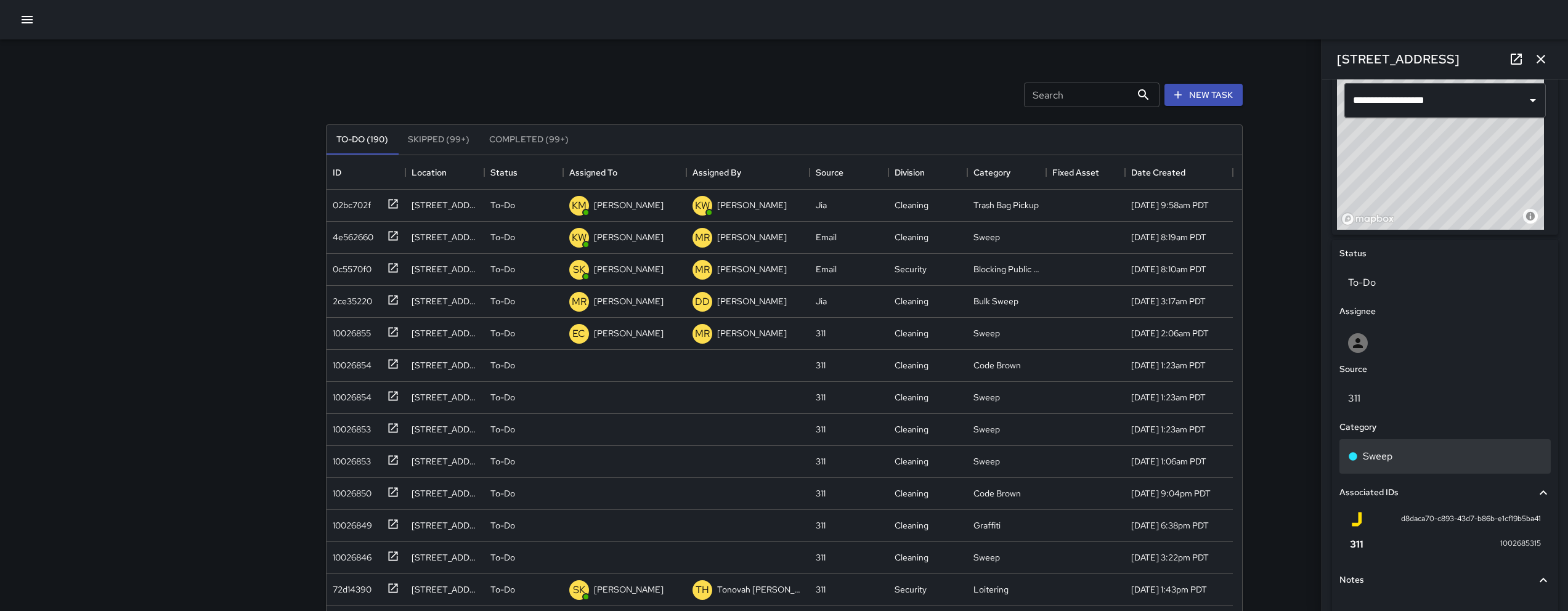
click at [1413, 462] on div "Sweep" at bounding box center [1445, 456] width 194 height 15
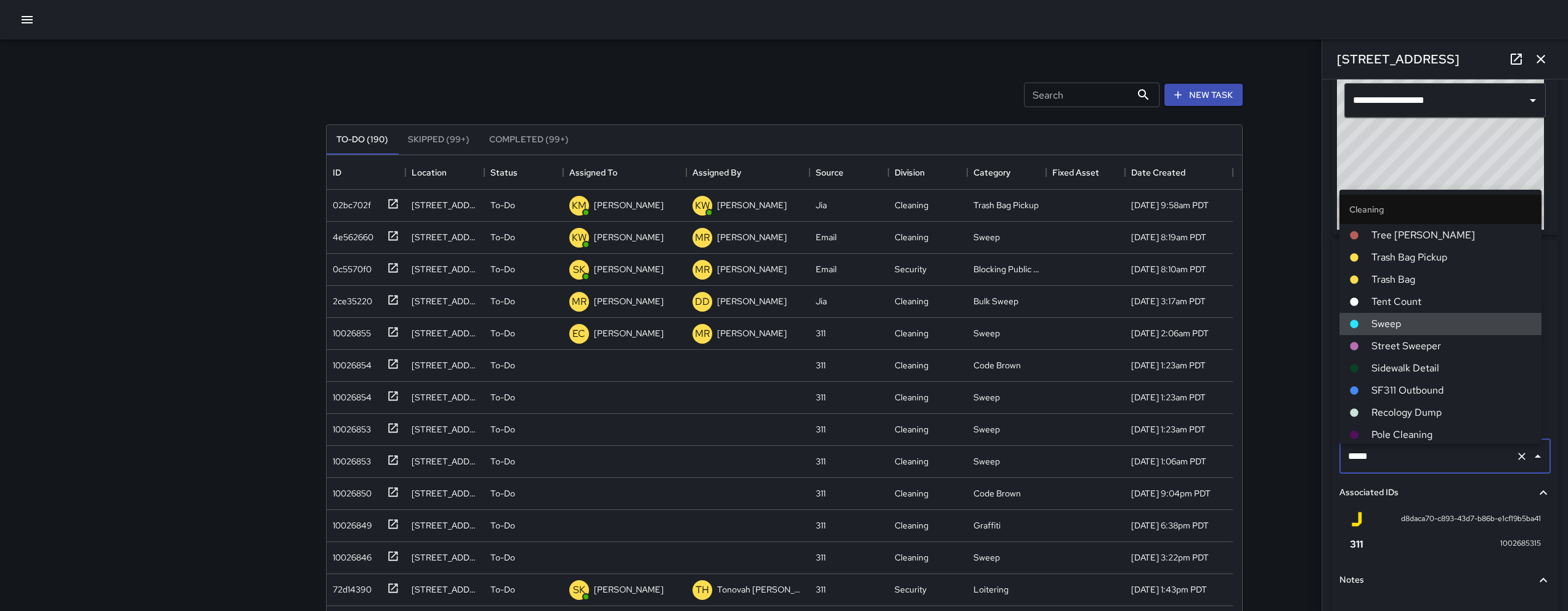
click at [1285, 461] on div "Search Search New Task To-Do (190) Skipped (99+) Completed (99+) ID Location St…" at bounding box center [784, 363] width 1568 height 727
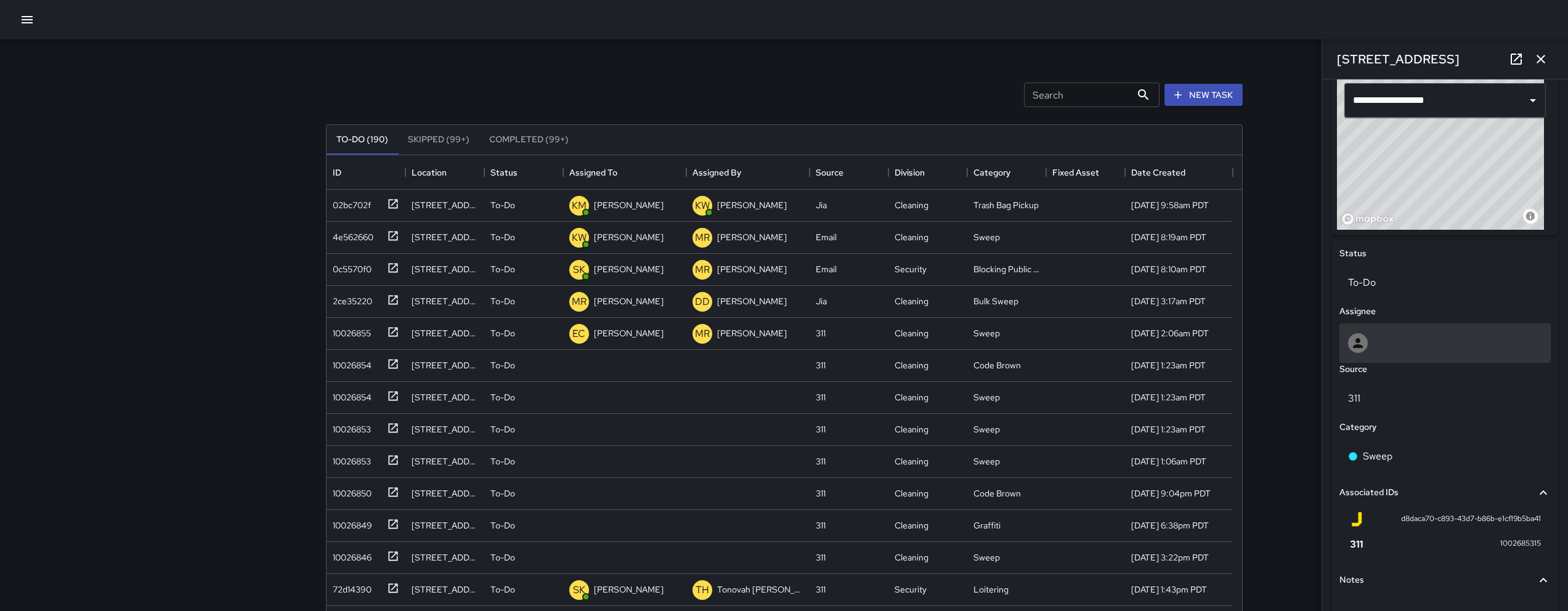
click at [1399, 349] on div at bounding box center [1445, 343] width 194 height 20
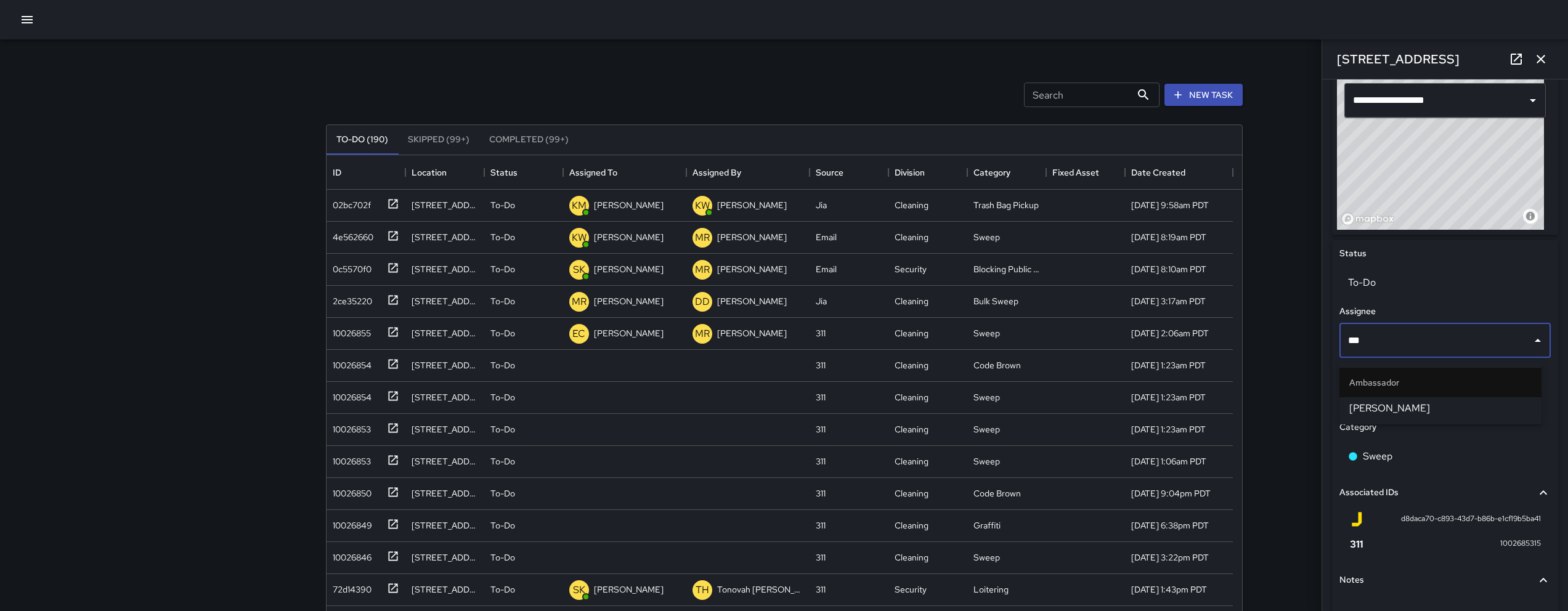
type input "****"
click at [1389, 416] on span "[PERSON_NAME]" at bounding box center [1440, 408] width 182 height 15
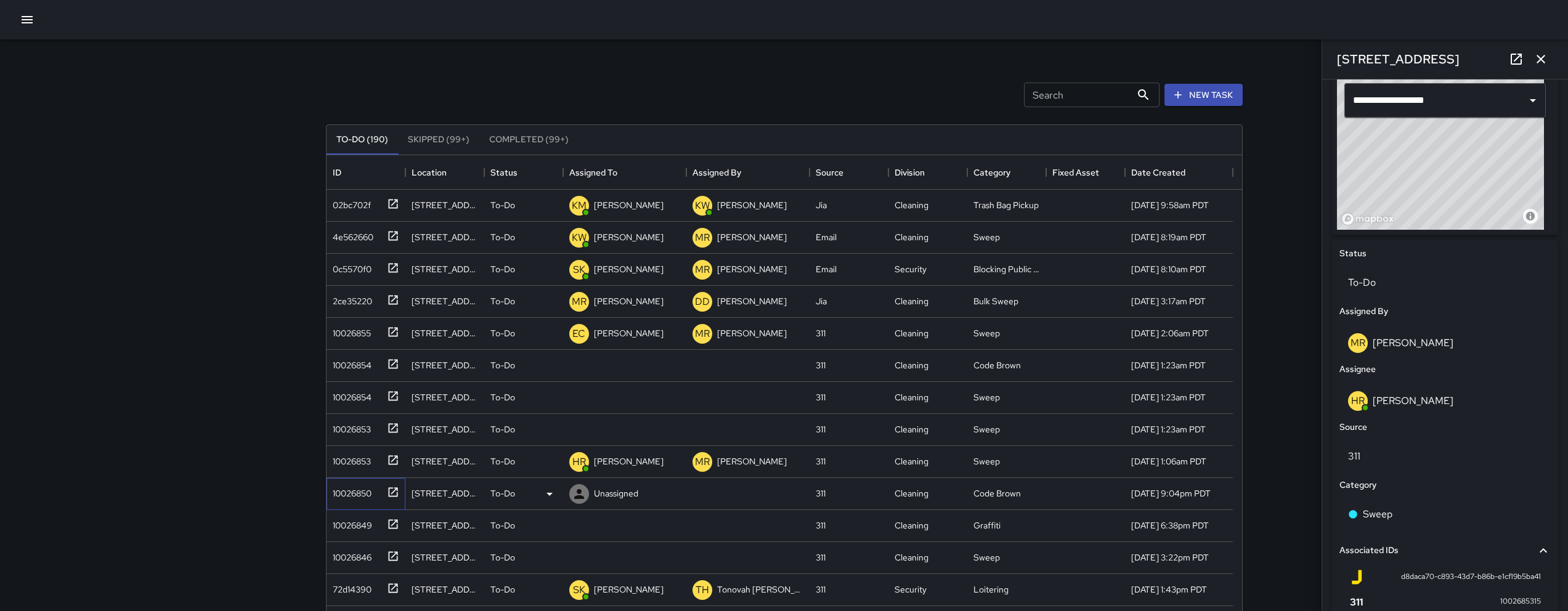
click at [356, 499] on div "10026850" at bounding box center [349, 491] width 44 height 17
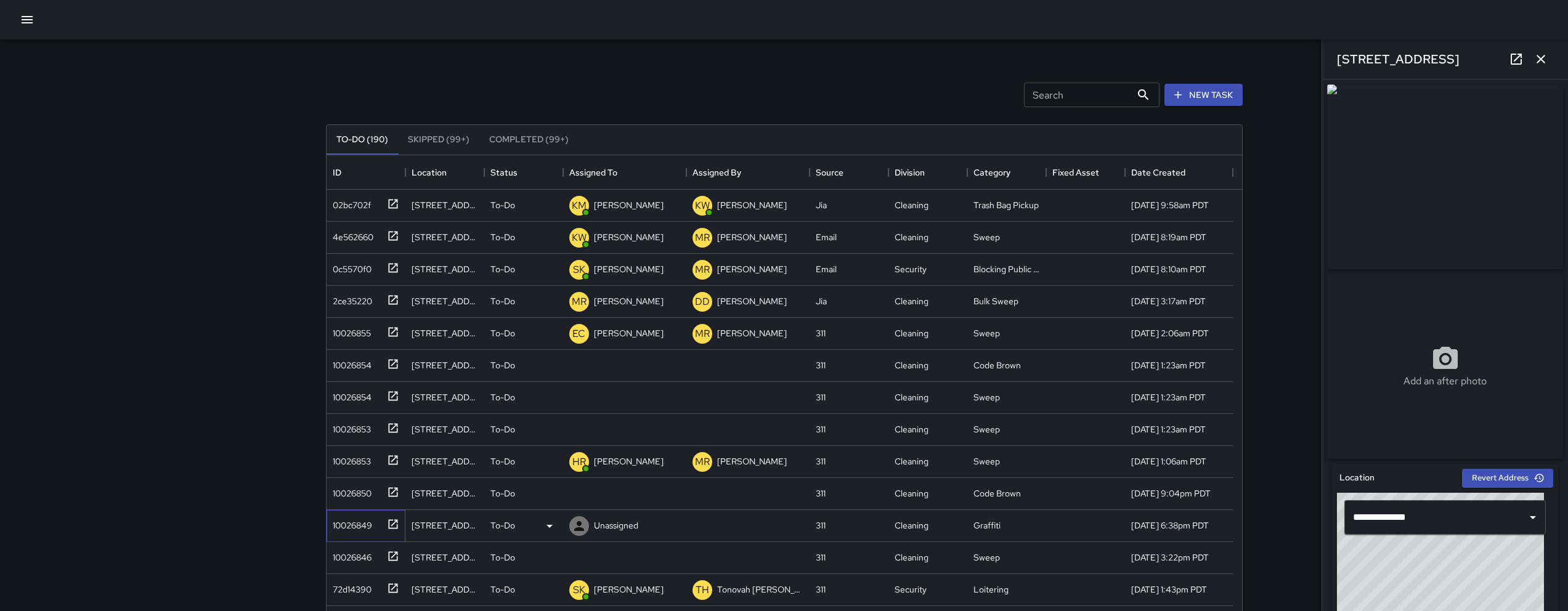
click at [340, 524] on div "10026849" at bounding box center [350, 523] width 45 height 17
click at [339, 557] on div "10026846" at bounding box center [349, 555] width 44 height 17
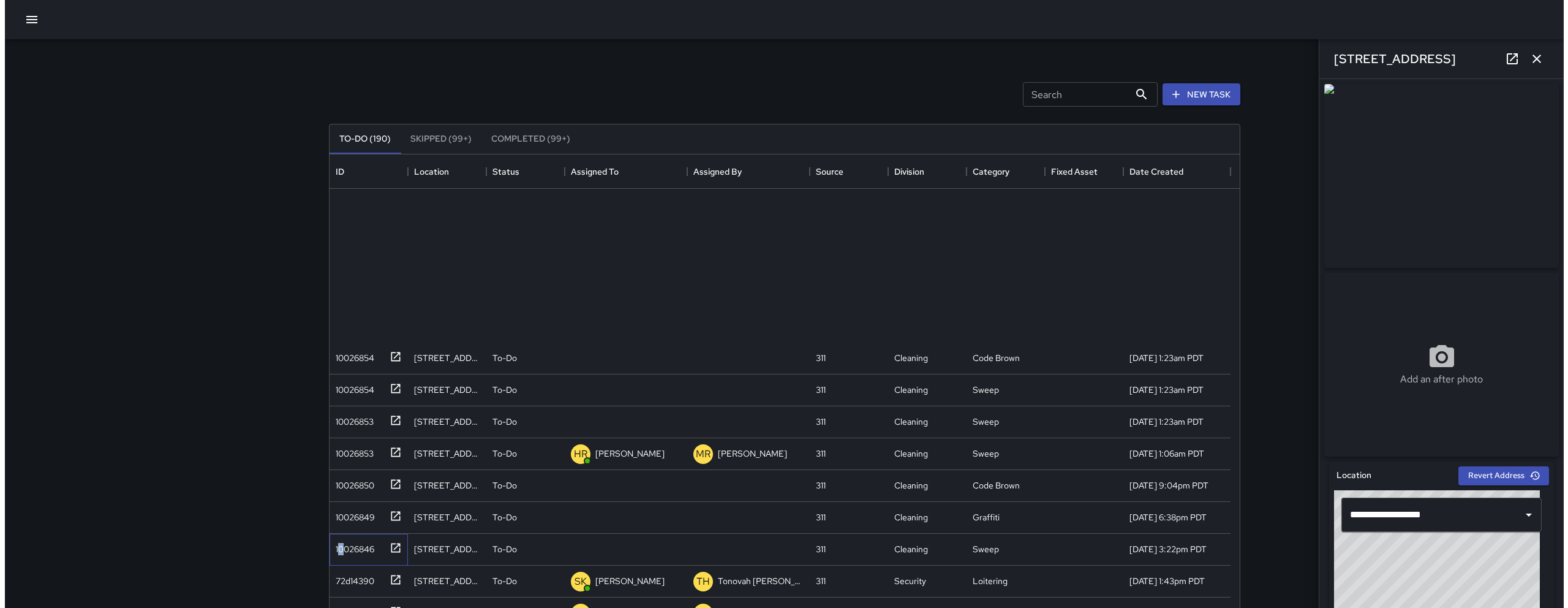
scroll to position [0, 0]
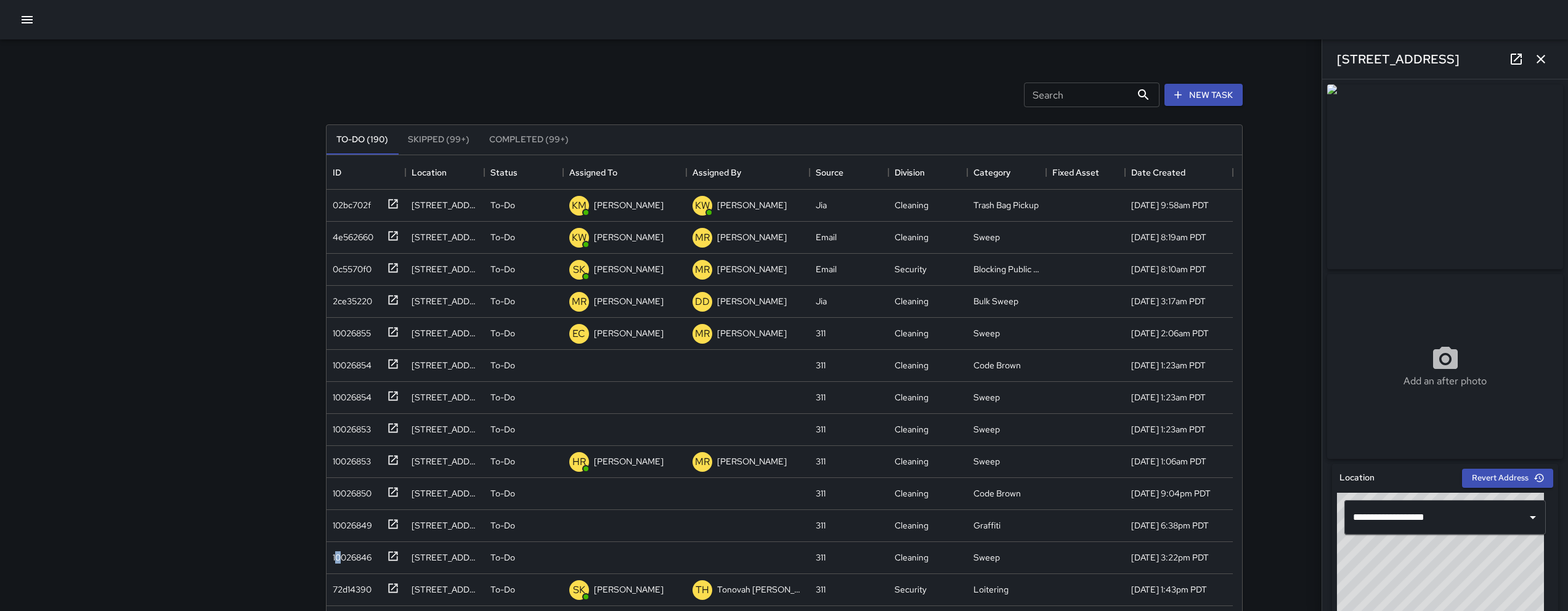
click at [34, 23] on icon "button" at bounding box center [27, 19] width 15 height 15
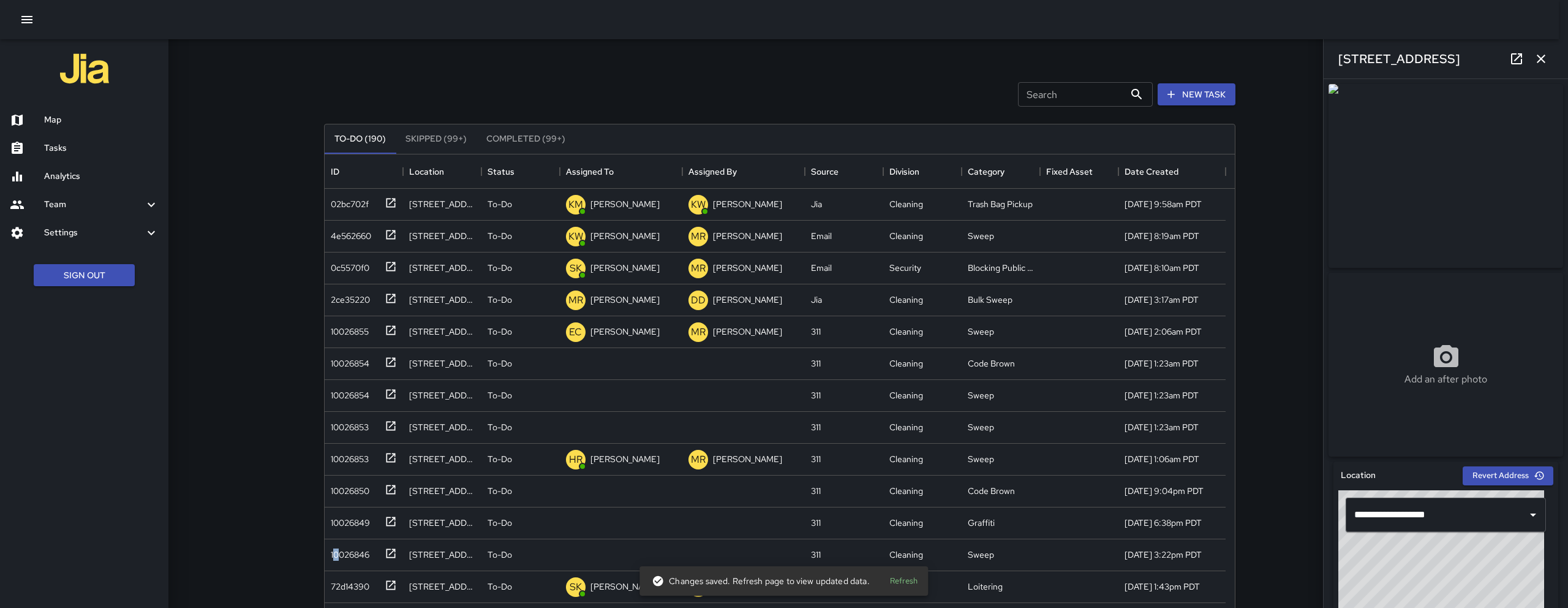
click at [115, 110] on div "Map" at bounding box center [84, 119] width 168 height 28
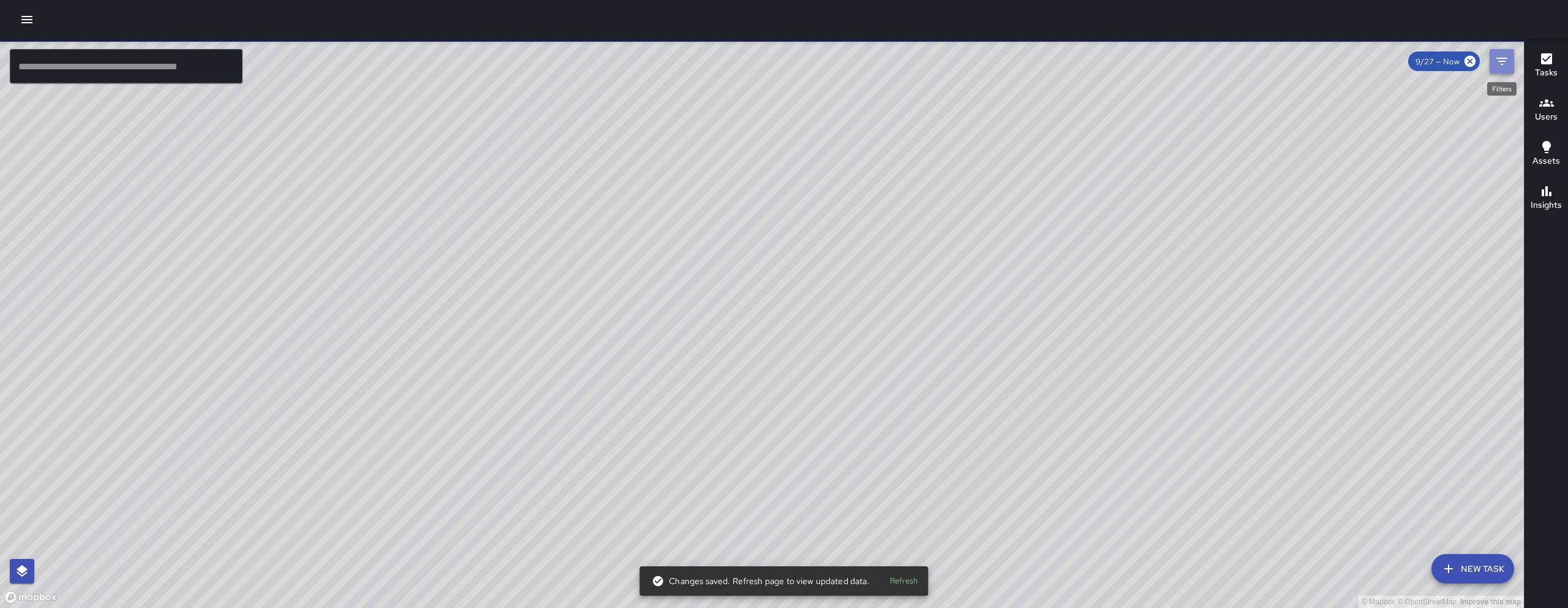
click at [1498, 63] on icon "Filters" at bounding box center [1501, 60] width 15 height 15
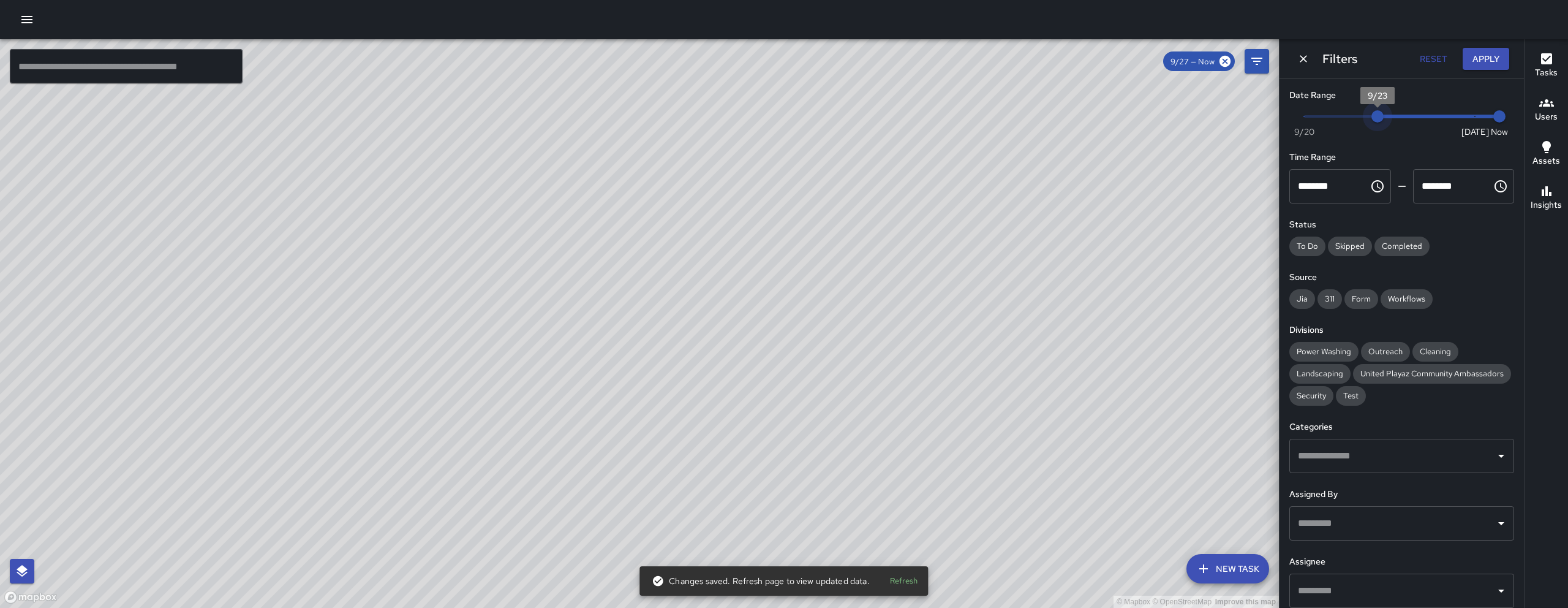
drag, startPoint x: 1467, startPoint y: 116, endPoint x: 1371, endPoint y: 115, distance: 96.0
click at [1371, 115] on span "9/23" at bounding box center [1377, 116] width 12 height 12
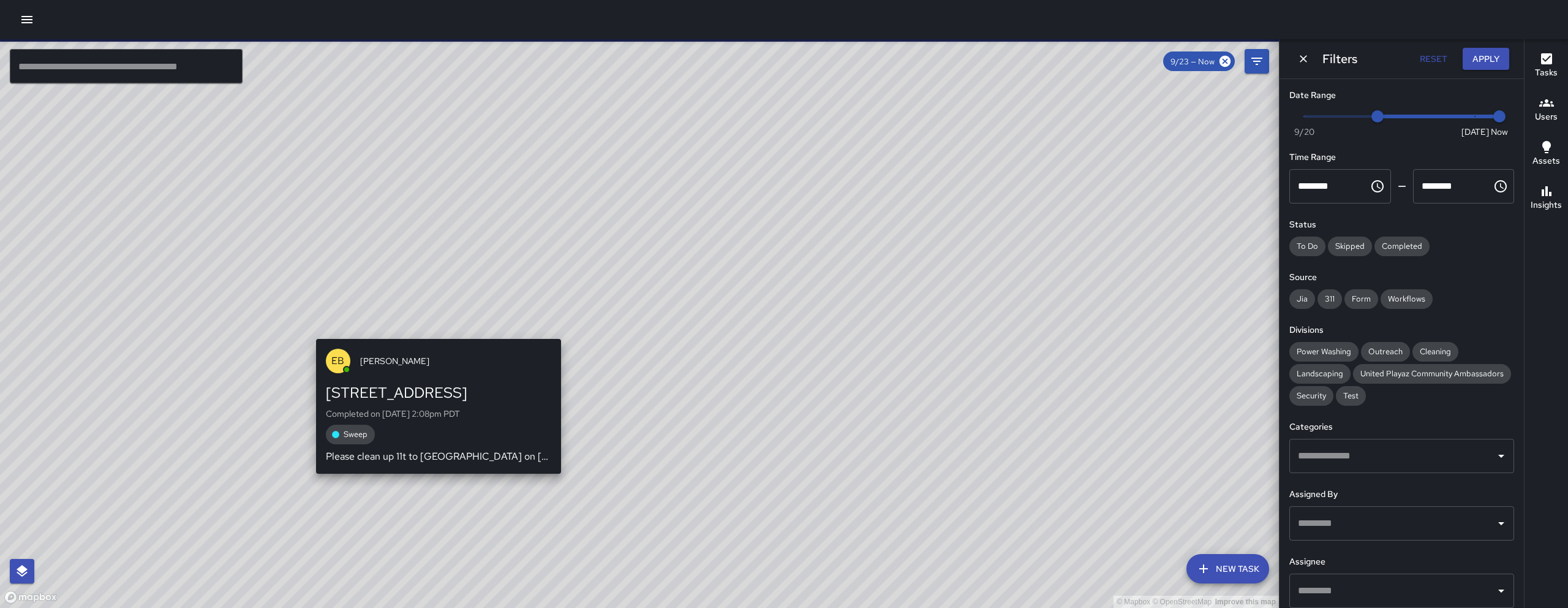
click at [436, 334] on div "EB [PERSON_NAME] [STREET_ADDRESS] Completed on [DATE] 2:08pm PDT Sweep Please c…" at bounding box center [438, 406] width 255 height 145
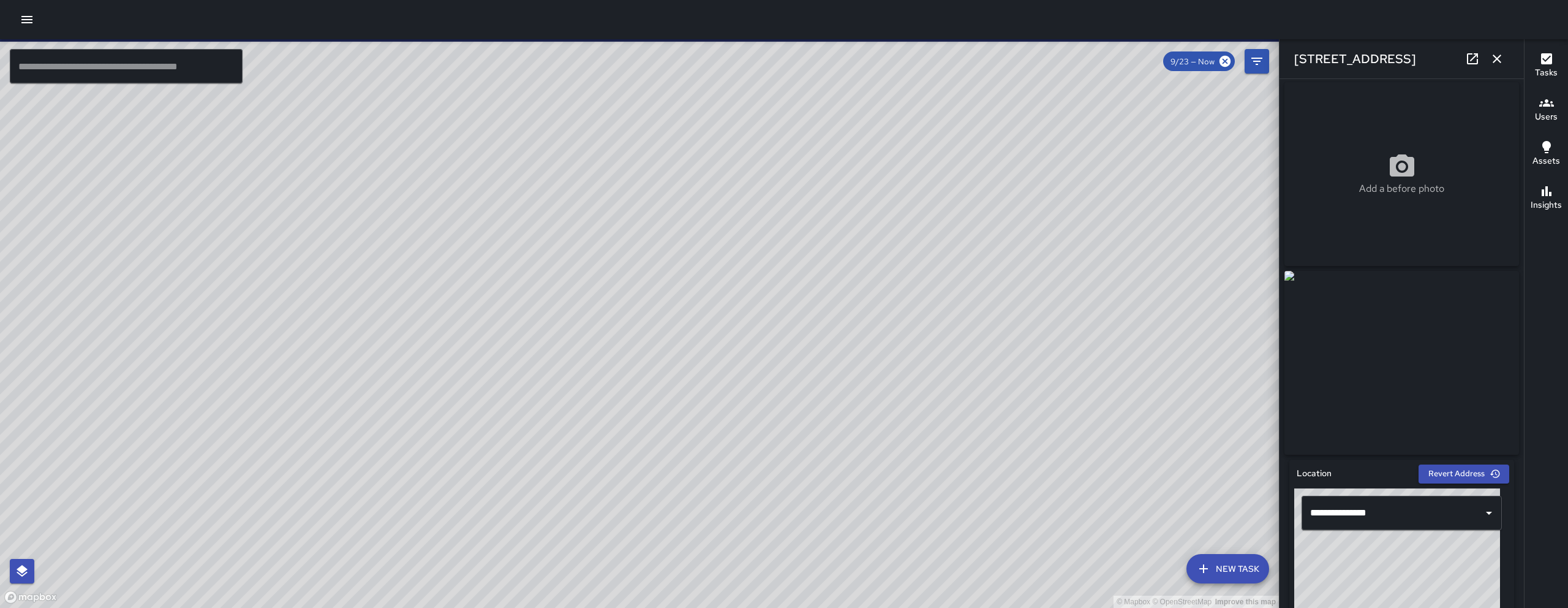
scroll to position [2, 0]
click at [1497, 56] on icon "button" at bounding box center [1497, 58] width 15 height 15
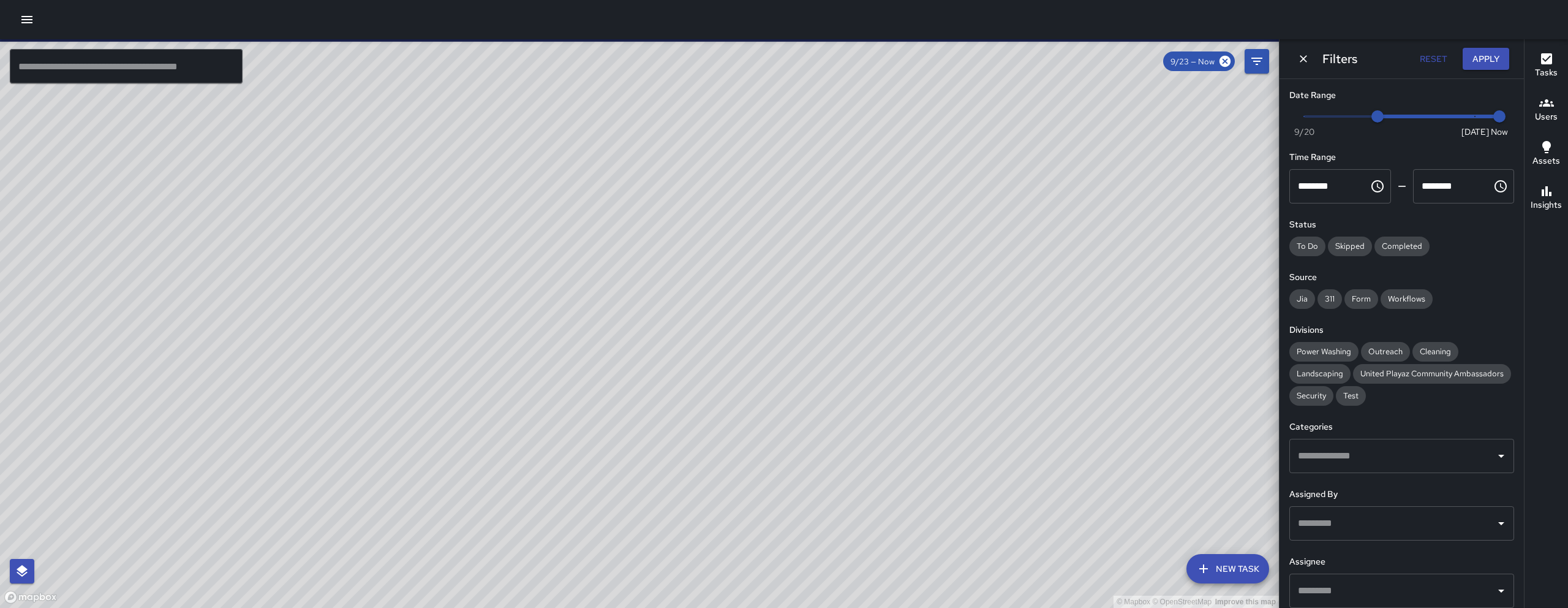
click at [1297, 64] on icon "Dismiss" at bounding box center [1303, 59] width 12 height 12
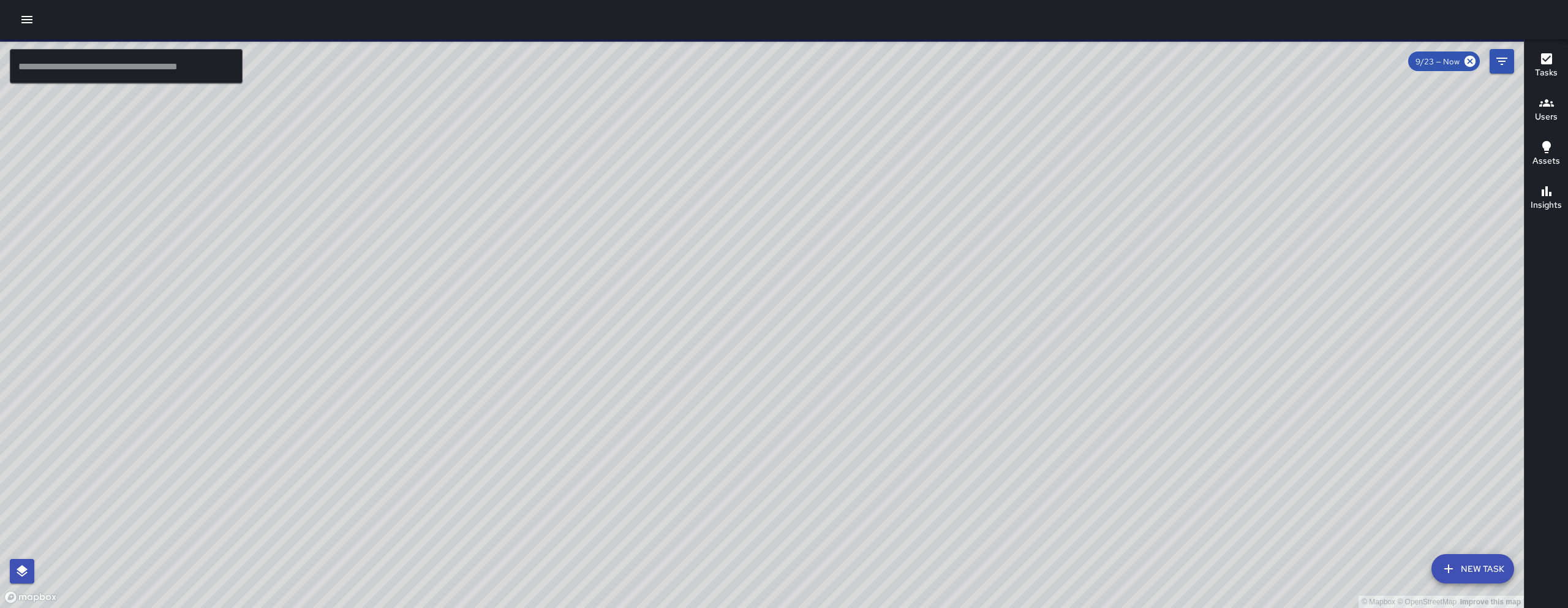
drag, startPoint x: 1253, startPoint y: 390, endPoint x: 918, endPoint y: 395, distance: 335.0
click at [864, 412] on div "© Mapbox © OpenStreetMap Improve this map" at bounding box center [762, 323] width 1524 height 569
click at [1493, 57] on button "Filters" at bounding box center [1502, 61] width 24 height 25
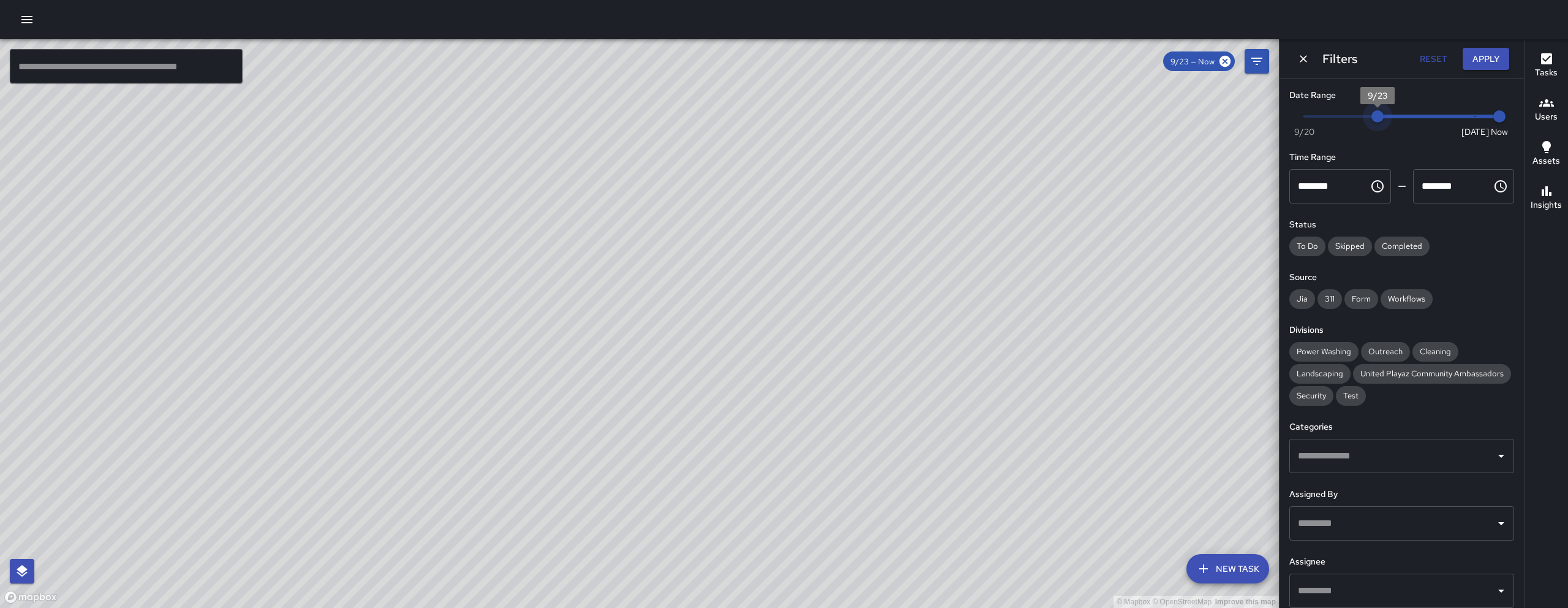
type input "*"
drag, startPoint x: 1380, startPoint y: 118, endPoint x: 1472, endPoint y: 118, distance: 92.0
click at [1472, 118] on span "9/27" at bounding box center [1475, 116] width 12 height 12
click at [1307, 58] on icon "Dismiss" at bounding box center [1303, 59] width 12 height 12
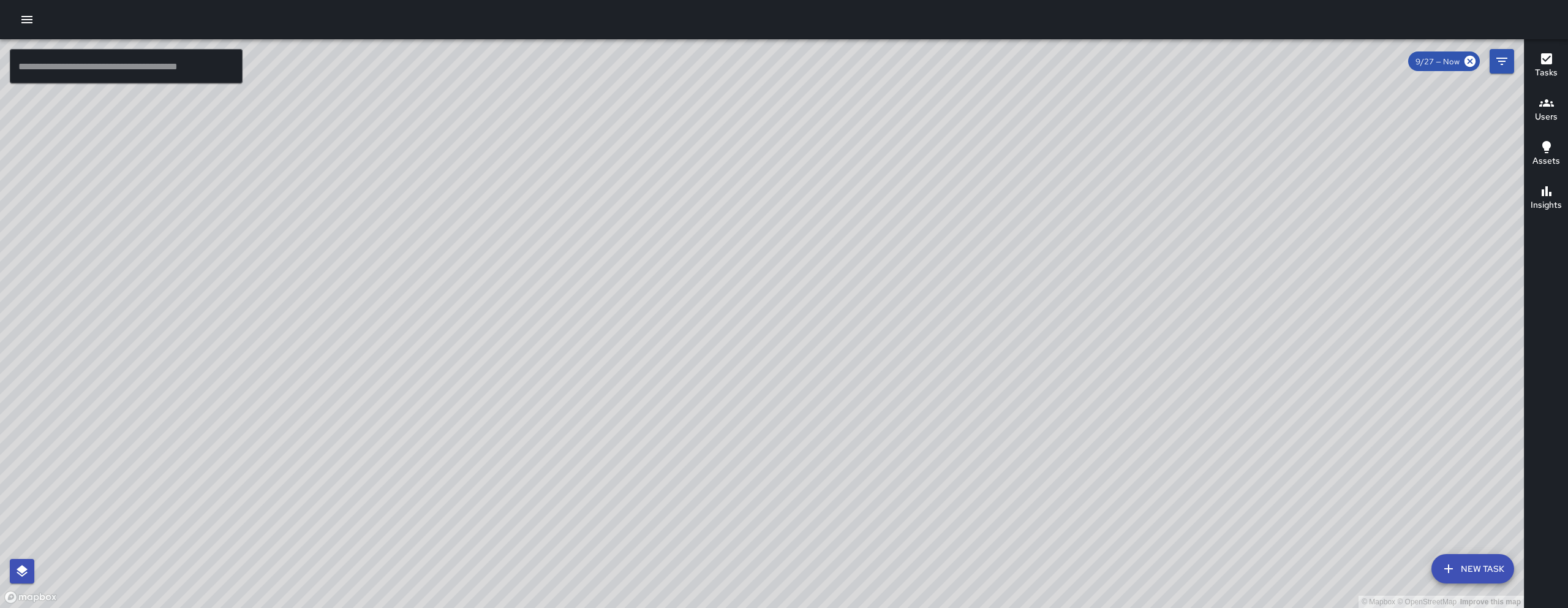
drag, startPoint x: 978, startPoint y: 276, endPoint x: 890, endPoint y: 289, distance: 89.0
click at [890, 289] on div "© Mapbox © OpenStreetMap Improve this map" at bounding box center [762, 323] width 1524 height 569
